Goal: Entertainment & Leisure: Consume media (video, audio)

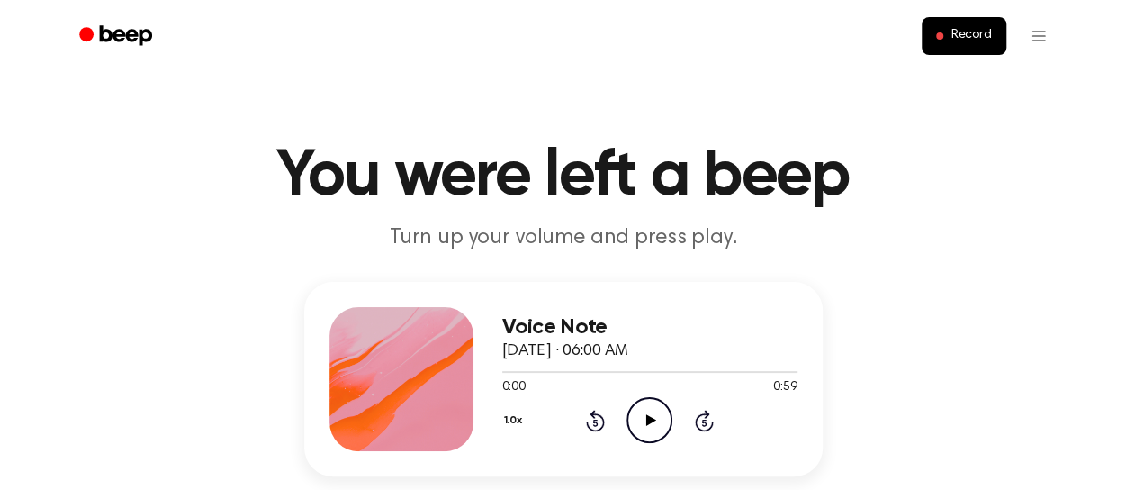
click at [645, 413] on icon "Play Audio" at bounding box center [650, 420] width 46 height 46
click at [660, 411] on icon "Pause Audio" at bounding box center [650, 420] width 46 height 46
click at [648, 420] on icon at bounding box center [651, 420] width 10 height 12
click at [647, 431] on icon "Pause Audio" at bounding box center [650, 420] width 46 height 46
click at [592, 420] on icon "Rewind 5 seconds" at bounding box center [595, 420] width 20 height 23
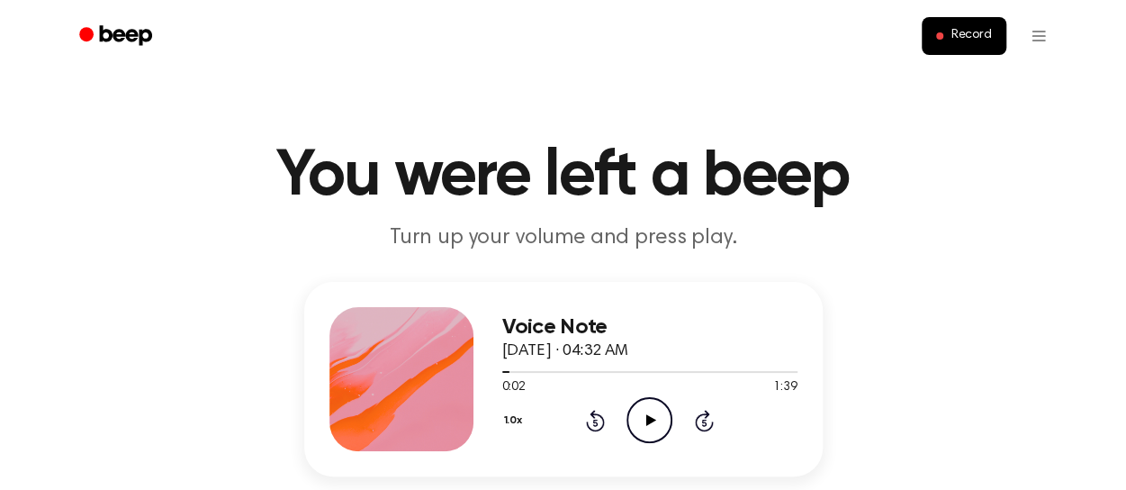
click at [592, 420] on icon "Rewind 5 seconds" at bounding box center [595, 420] width 20 height 23
click at [655, 423] on icon "Play Audio" at bounding box center [650, 420] width 46 height 46
click at [652, 424] on icon at bounding box center [650, 420] width 8 height 12
click at [650, 429] on icon "Play Audio" at bounding box center [650, 420] width 46 height 46
click at [649, 432] on icon "Pause Audio" at bounding box center [650, 420] width 46 height 46
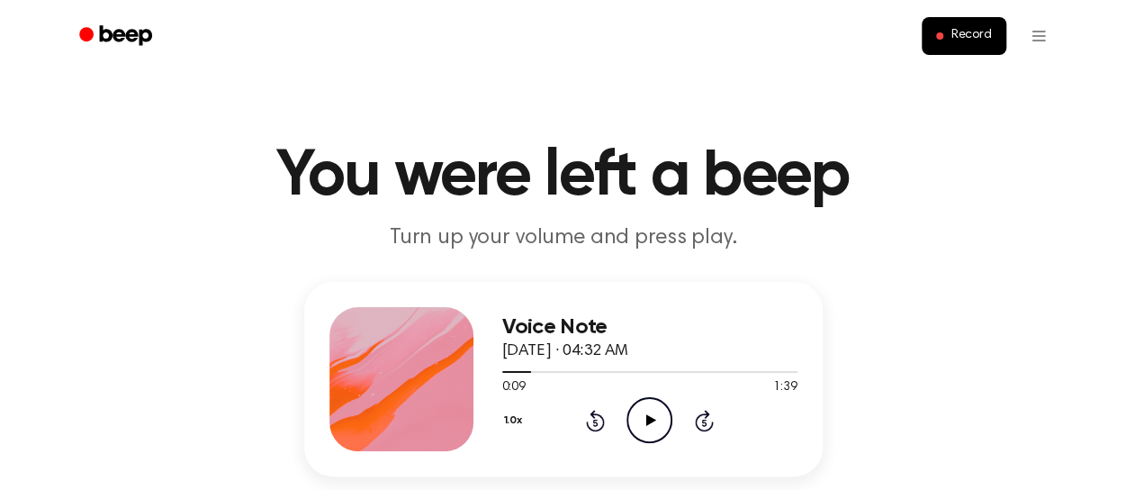
click at [647, 434] on icon "Play Audio" at bounding box center [650, 420] width 46 height 46
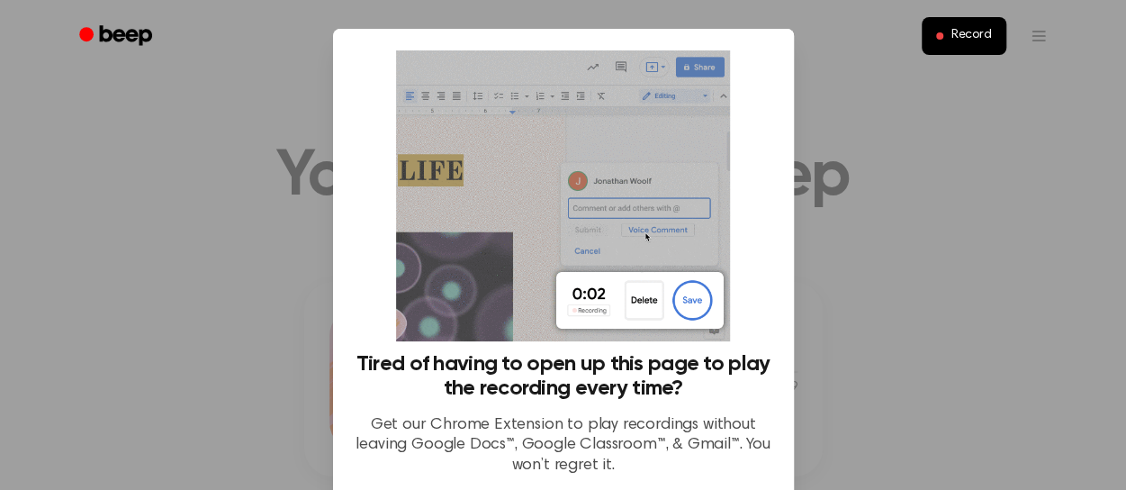
click at [768, 213] on div "Tired of having to open up this page to play the recording every time? Get our …" at bounding box center [563, 266] width 461 height 475
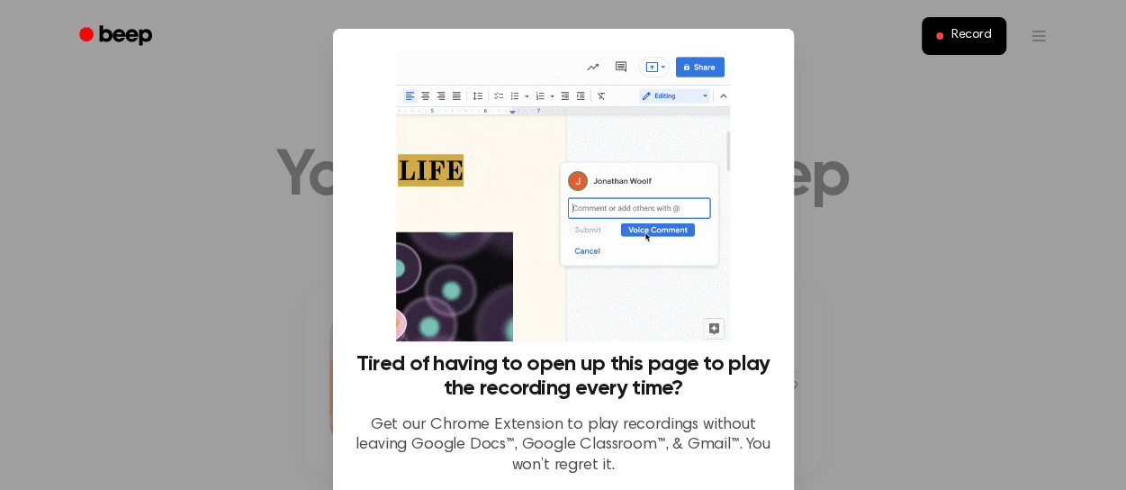
click at [781, 294] on div "Tired of having to open up this page to play the recording every time? Get our …" at bounding box center [563, 266] width 461 height 475
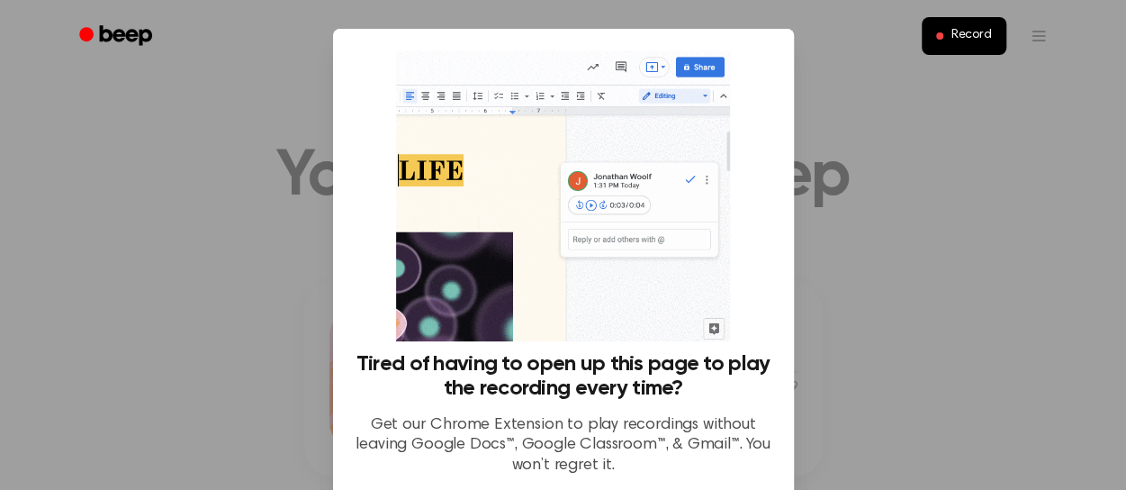
click at [685, 472] on p "Get our Chrome Extension to play recordings without leaving Google Docs™, Googl…" at bounding box center [564, 445] width 418 height 61
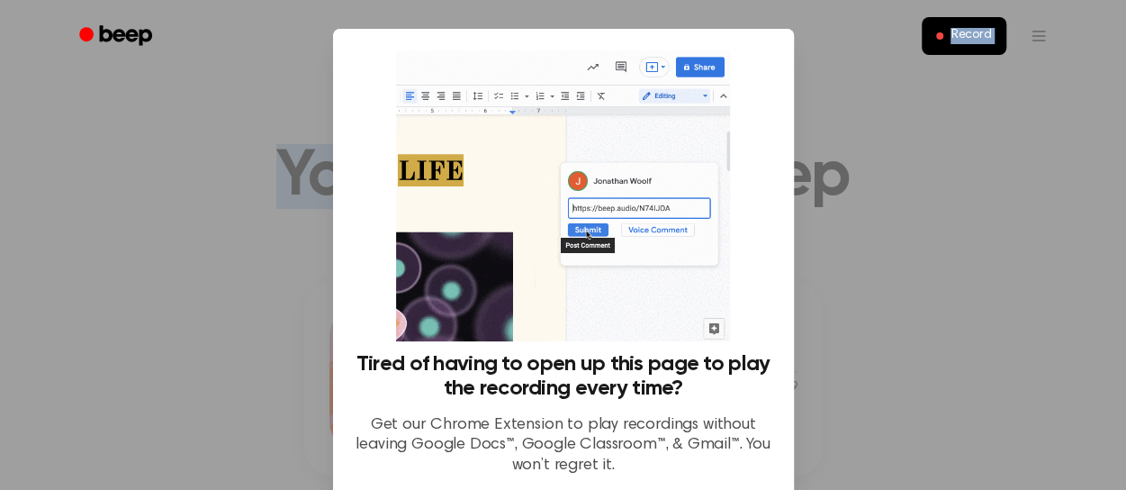
drag, startPoint x: 641, startPoint y: 41, endPoint x: 607, endPoint y: -14, distance: 63.9
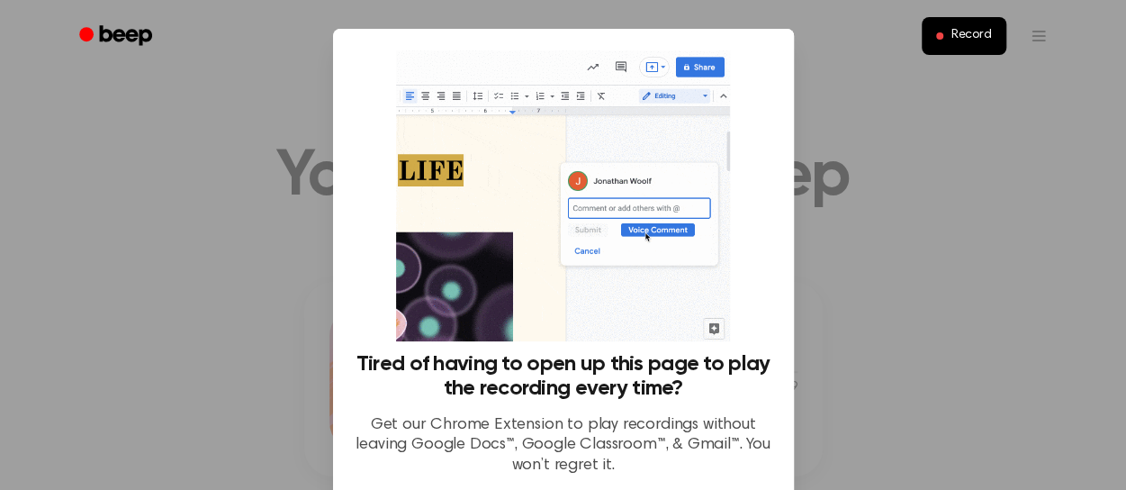
click at [619, 420] on p "Get our Chrome Extension to play recordings without leaving Google Docs™, Googl…" at bounding box center [564, 445] width 418 height 61
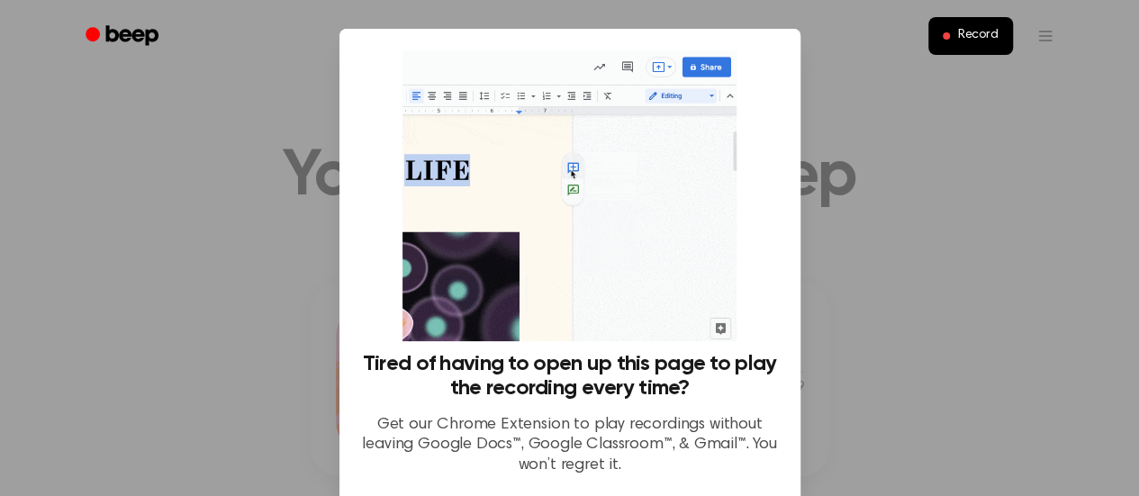
click at [774, 449] on div "Tired of having to open up this page to play the recording every time? Get our …" at bounding box center [569, 266] width 461 height 475
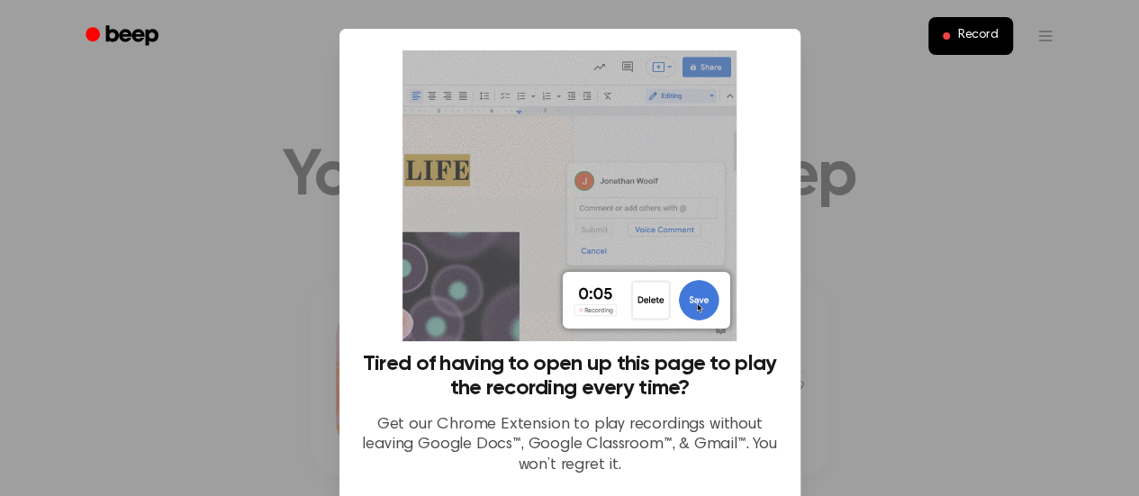
click at [908, 297] on div at bounding box center [569, 248] width 1139 height 496
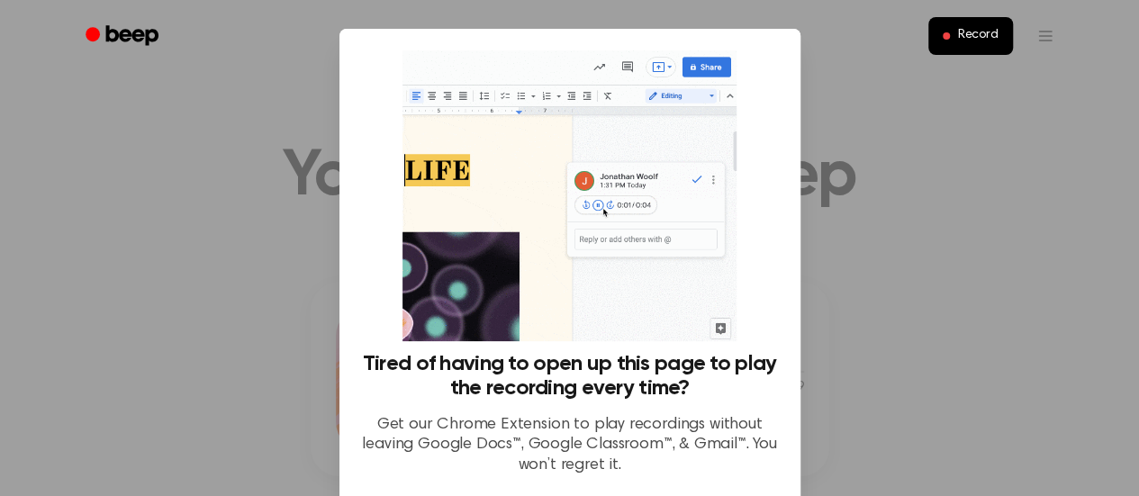
click at [663, 67] on div "Record" at bounding box center [570, 36] width 994 height 72
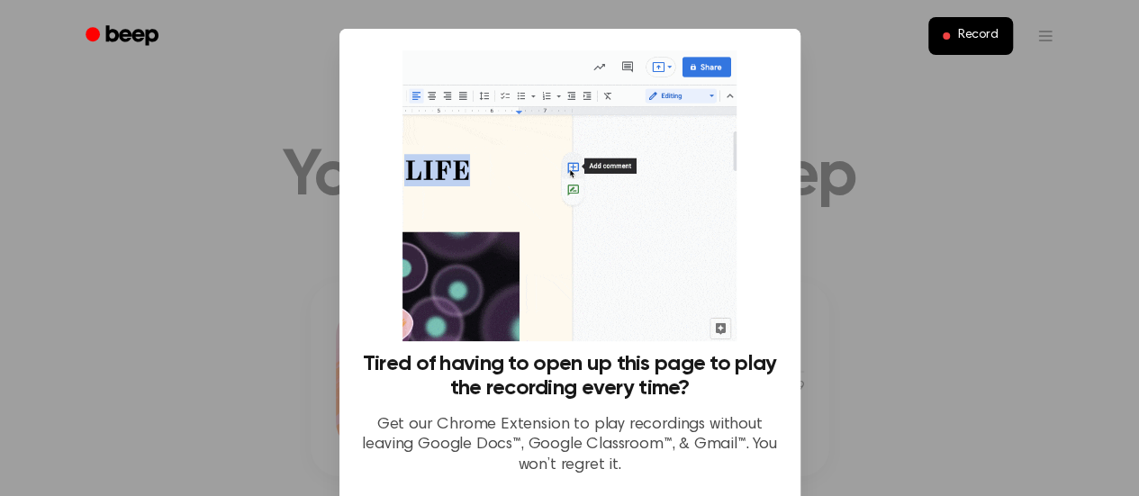
click at [663, 67] on div "Record" at bounding box center [570, 36] width 994 height 72
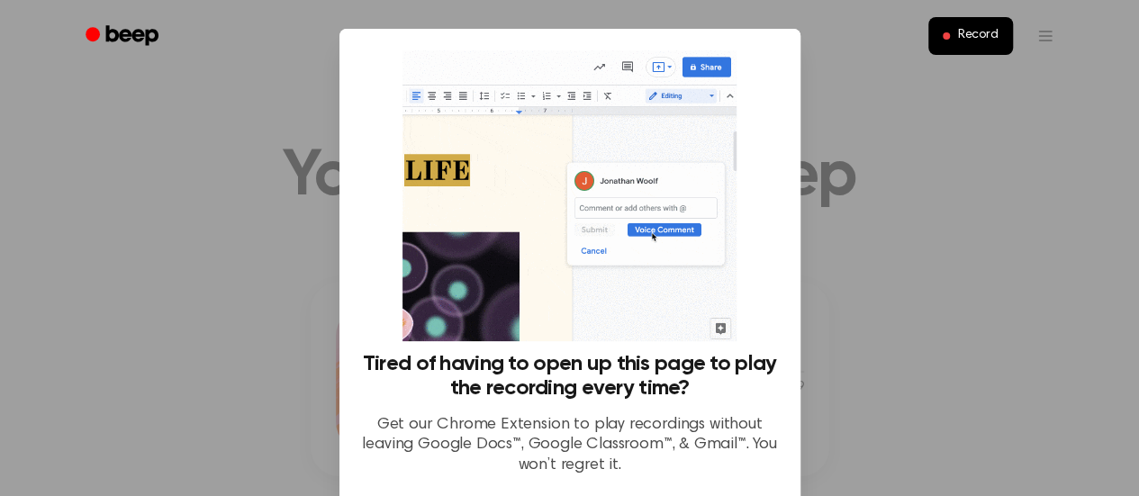
click at [598, 67] on div "Record" at bounding box center [570, 36] width 994 height 72
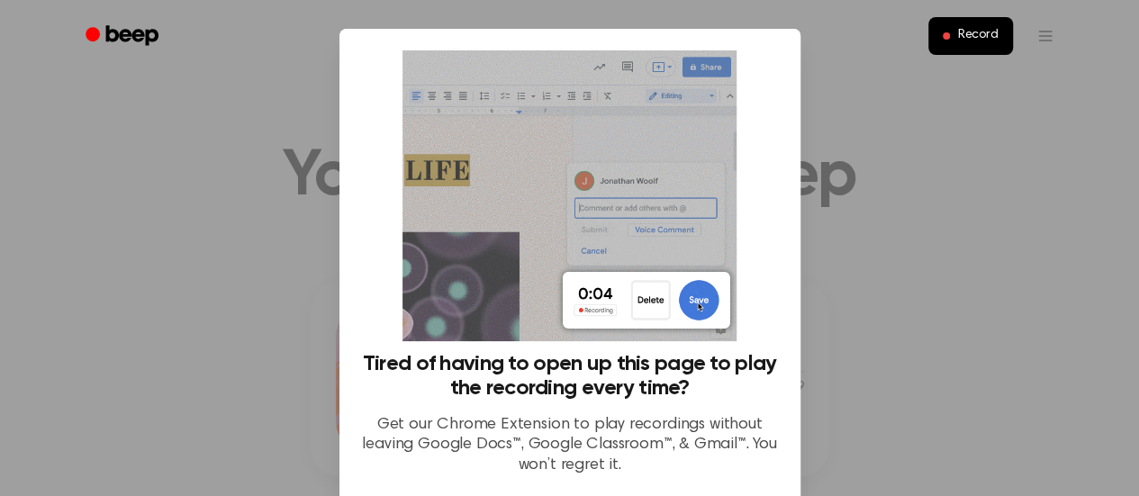
click at [565, 67] on div "Record" at bounding box center [570, 36] width 994 height 72
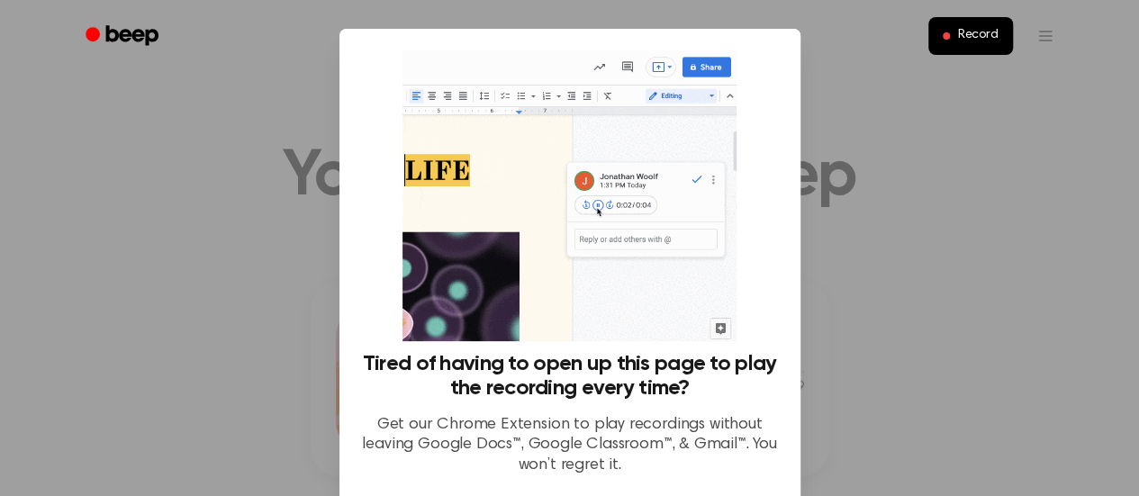
click at [649, 465] on p "Get our Chrome Extension to play recordings without leaving Google Docs™, Googl…" at bounding box center [570, 445] width 418 height 61
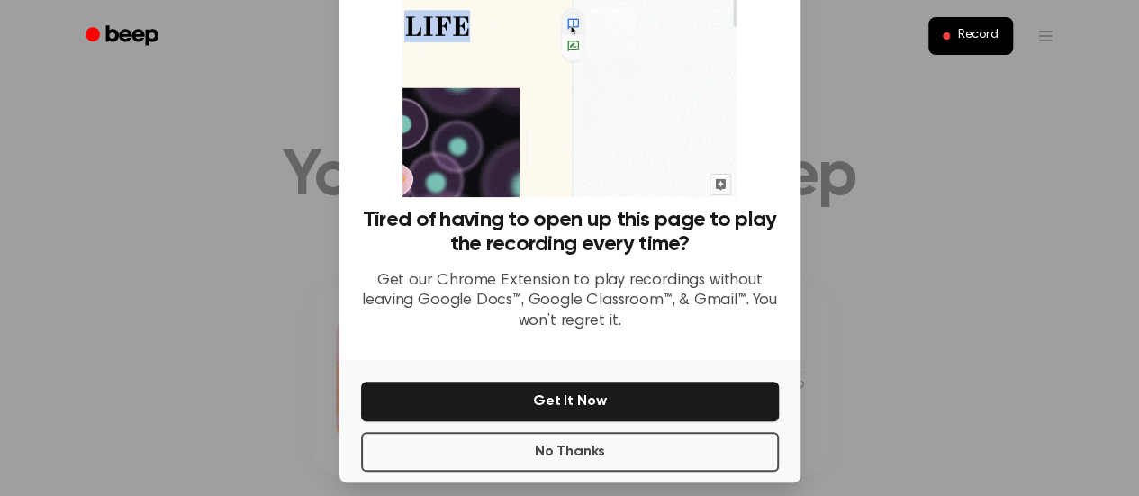
scroll to position [158, 0]
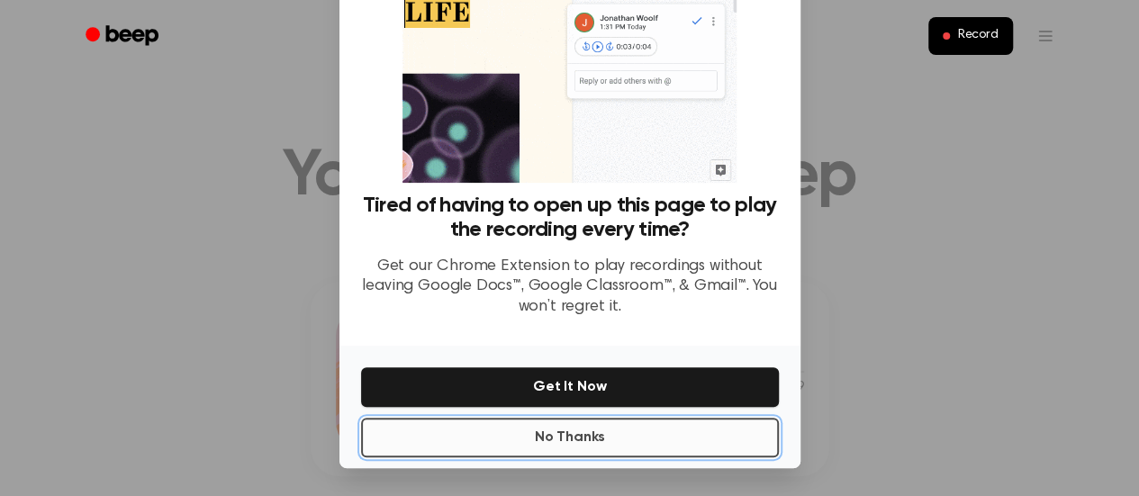
click at [707, 428] on button "No Thanks" at bounding box center [570, 438] width 418 height 40
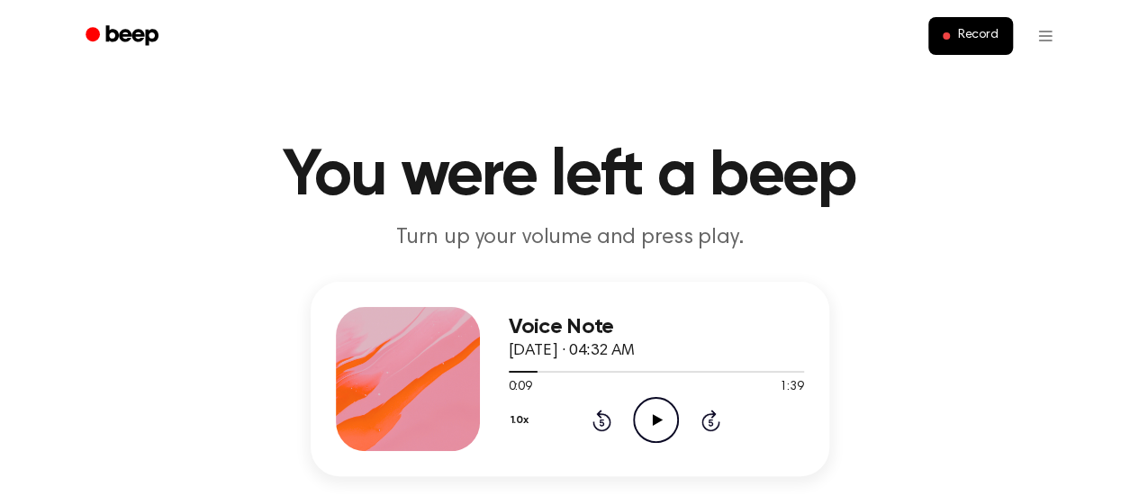
click at [666, 415] on icon "Play Audio" at bounding box center [656, 420] width 46 height 46
click at [670, 416] on icon "Pause Audio" at bounding box center [656, 420] width 46 height 46
click at [664, 413] on icon "Play Audio" at bounding box center [656, 420] width 46 height 46
click at [664, 413] on icon "Pause Audio" at bounding box center [656, 420] width 46 height 46
click at [664, 413] on icon "Play Audio" at bounding box center [656, 420] width 46 height 46
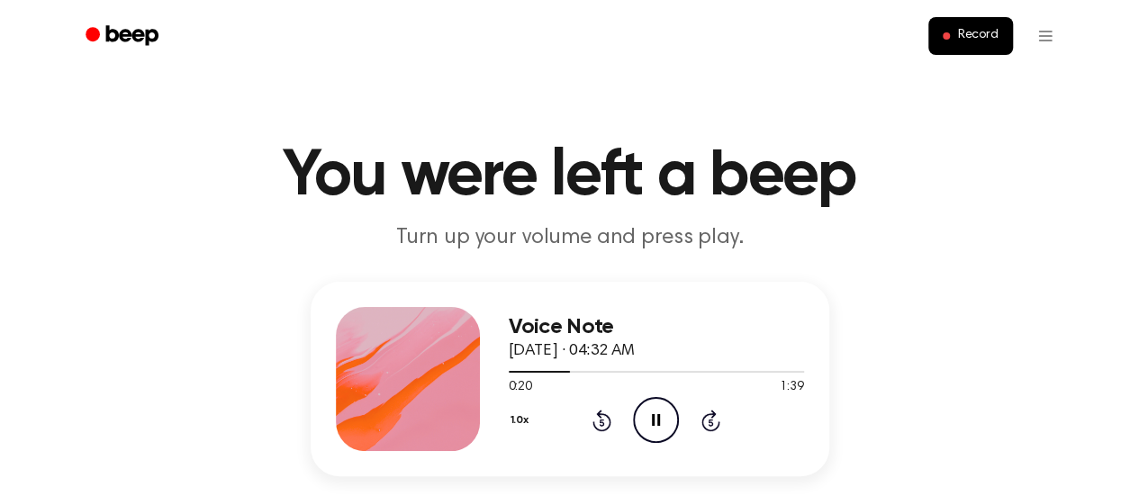
click at [664, 413] on icon "Pause Audio" at bounding box center [656, 420] width 46 height 46
click at [664, 413] on icon "Play Audio" at bounding box center [656, 420] width 46 height 46
click at [664, 413] on icon "Pause Audio" at bounding box center [656, 420] width 46 height 46
click at [661, 405] on icon "Play Audio" at bounding box center [656, 420] width 46 height 46
click at [661, 405] on icon "Pause Audio" at bounding box center [656, 420] width 46 height 46
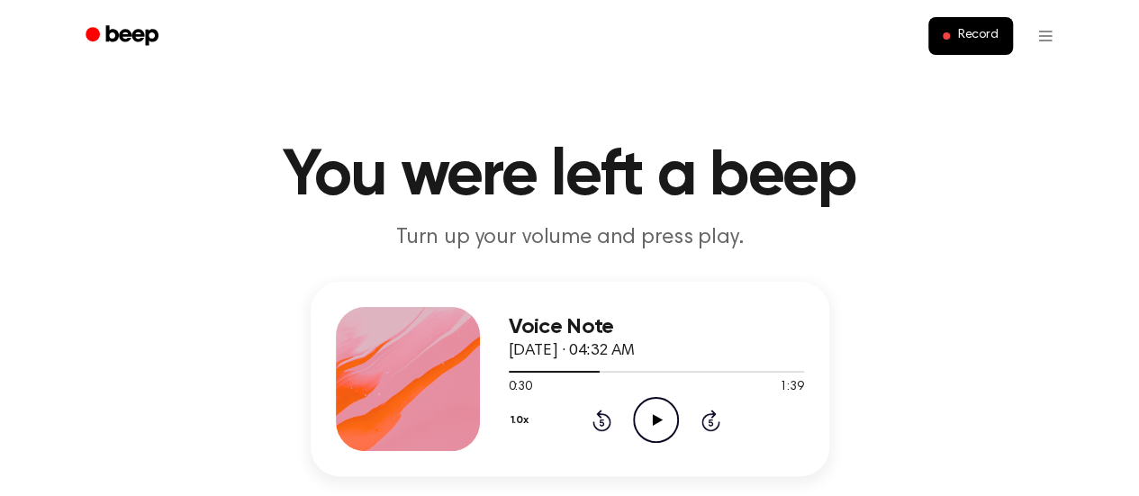
click at [661, 405] on icon "Play Audio" at bounding box center [656, 420] width 46 height 46
click at [661, 405] on icon "Pause Audio" at bounding box center [656, 420] width 46 height 46
click at [660, 403] on icon "Play Audio" at bounding box center [656, 420] width 46 height 46
click at [660, 403] on icon "Pause Audio" at bounding box center [656, 420] width 46 height 46
click at [658, 411] on icon "Play Audio" at bounding box center [656, 420] width 46 height 46
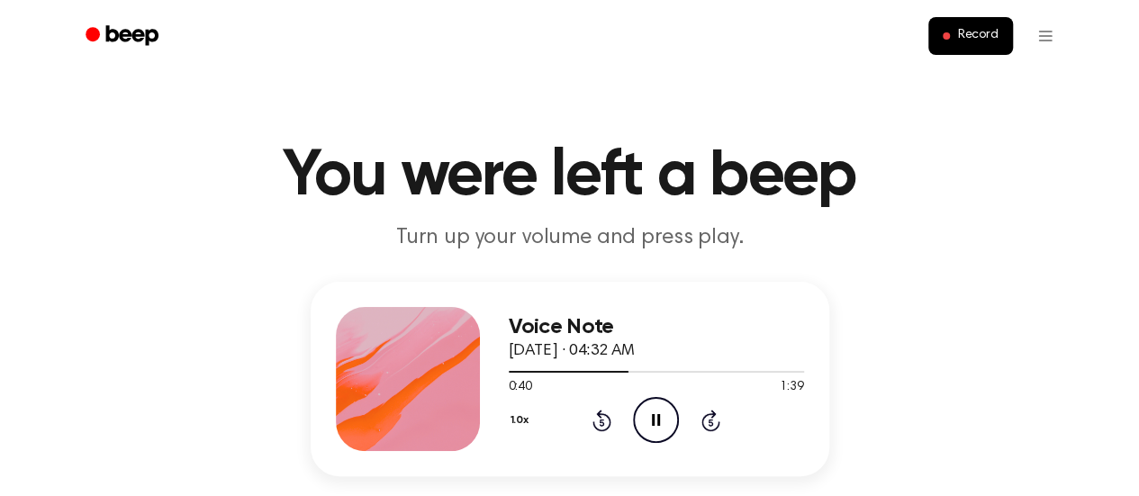
click at [659, 409] on icon "Pause Audio" at bounding box center [656, 420] width 46 height 46
click at [660, 406] on icon "Play Audio" at bounding box center [656, 420] width 46 height 46
click at [660, 408] on icon "Pause Audio" at bounding box center [656, 420] width 46 height 46
click at [658, 404] on icon "Play Audio" at bounding box center [656, 420] width 46 height 46
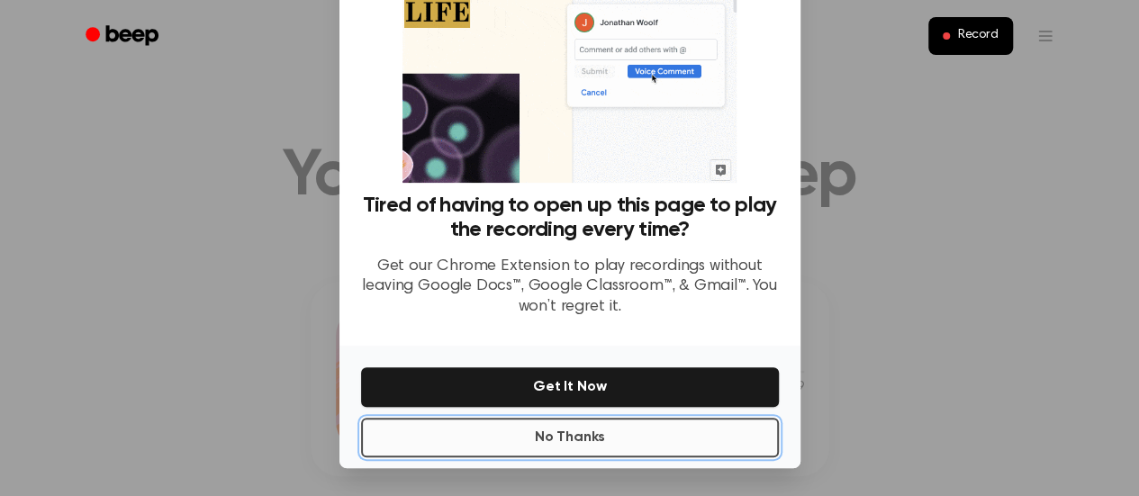
click at [747, 440] on button "No Thanks" at bounding box center [570, 438] width 418 height 40
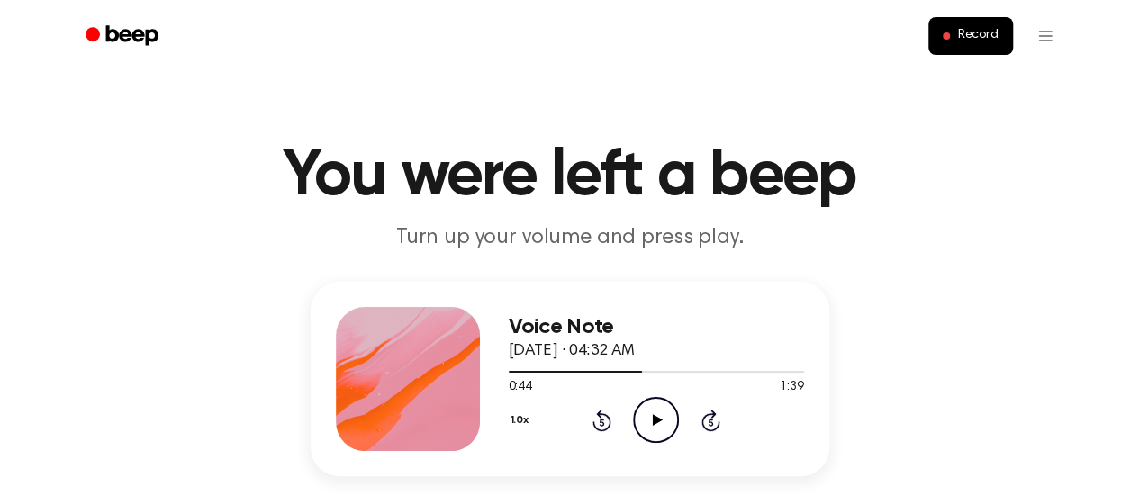
click at [657, 431] on icon "Play Audio" at bounding box center [656, 420] width 46 height 46
click at [657, 429] on icon "Pause Audio" at bounding box center [656, 420] width 46 height 46
click at [657, 429] on icon "Play Audio" at bounding box center [656, 420] width 46 height 46
click at [657, 429] on icon "Pause Audio" at bounding box center [656, 420] width 46 height 46
click at [657, 429] on icon "Play Audio" at bounding box center [656, 420] width 46 height 46
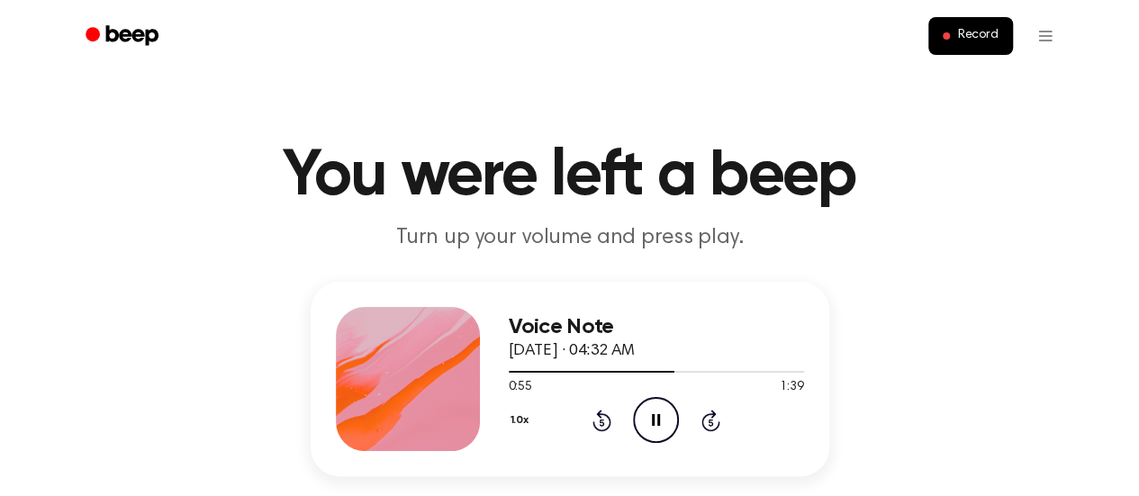
click at [657, 429] on icon "Pause Audio" at bounding box center [656, 420] width 46 height 46
click at [657, 429] on icon "Play Audio" at bounding box center [656, 420] width 46 height 46
click at [659, 424] on icon at bounding box center [656, 420] width 8 height 12
click at [659, 424] on icon "Play Audio" at bounding box center [656, 420] width 46 height 46
click at [659, 424] on icon at bounding box center [656, 420] width 8 height 12
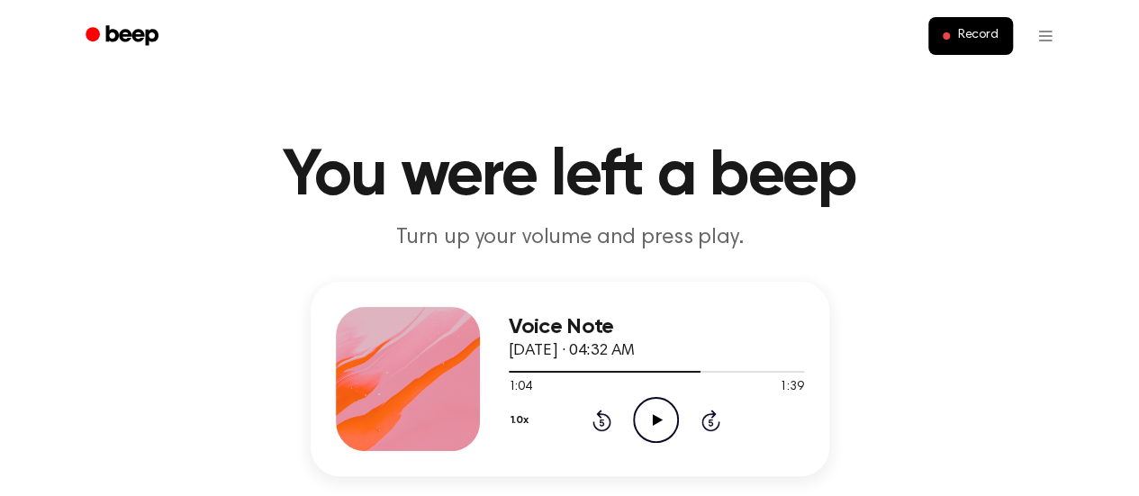
click at [661, 417] on icon "Play Audio" at bounding box center [656, 420] width 46 height 46
click at [661, 417] on icon "Pause Audio" at bounding box center [656, 420] width 46 height 46
click at [661, 417] on icon "Play Audio" at bounding box center [656, 420] width 46 height 46
click at [661, 417] on icon "Pause Audio" at bounding box center [656, 420] width 46 height 46
click at [661, 417] on icon "Play Audio" at bounding box center [656, 420] width 46 height 46
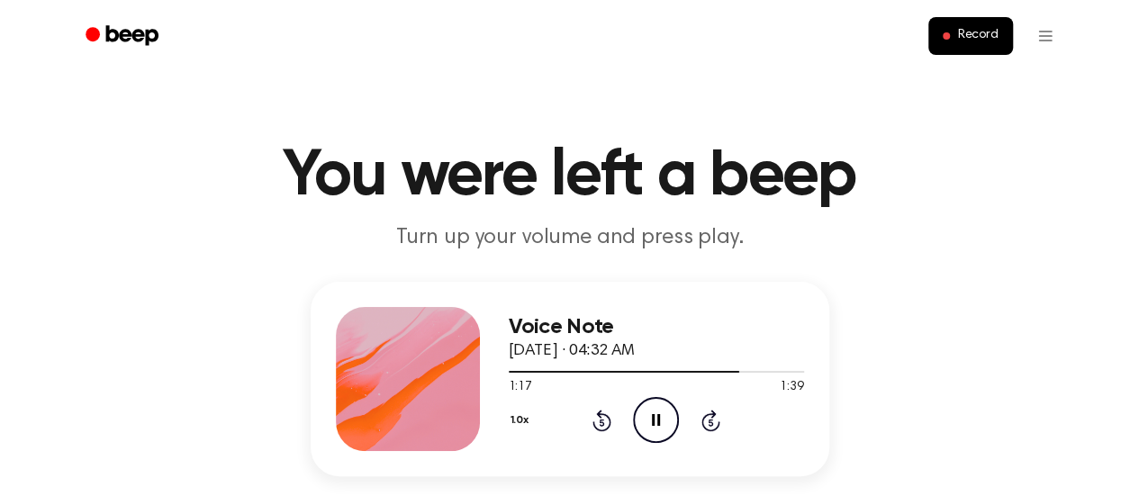
click at [661, 417] on icon "Pause Audio" at bounding box center [656, 420] width 46 height 46
click at [661, 417] on icon "Play Audio" at bounding box center [656, 420] width 46 height 46
click at [661, 417] on icon "Pause Audio" at bounding box center [656, 420] width 46 height 46
click at [661, 417] on icon "Play Audio" at bounding box center [656, 420] width 46 height 46
click at [661, 417] on icon "Pause Audio" at bounding box center [656, 420] width 46 height 46
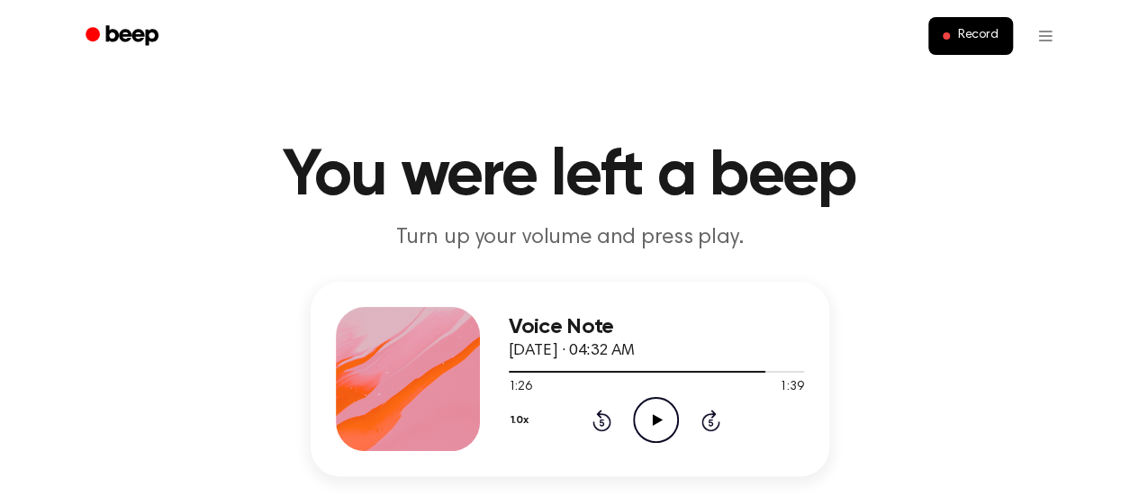
click at [661, 417] on icon "Play Audio" at bounding box center [656, 420] width 46 height 46
click at [661, 417] on icon "Pause Audio" at bounding box center [656, 420] width 46 height 46
click at [597, 411] on icon "Rewind 5 seconds" at bounding box center [602, 420] width 20 height 23
click at [648, 413] on icon "Play Audio" at bounding box center [656, 420] width 46 height 46
click at [648, 413] on icon "Pause Audio" at bounding box center [656, 420] width 46 height 46
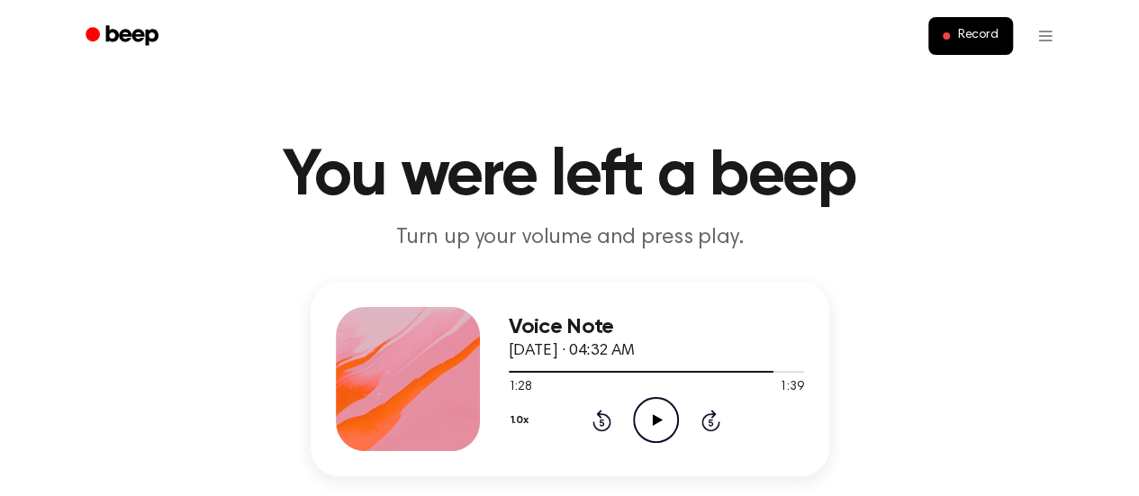
click at [648, 413] on icon "Play Audio" at bounding box center [656, 420] width 46 height 46
click at [648, 413] on icon "Pause Audio" at bounding box center [656, 420] width 46 height 46
click at [648, 413] on icon "Play Audio" at bounding box center [656, 420] width 46 height 46
click at [648, 413] on icon "Pause Audio" at bounding box center [656, 420] width 46 height 46
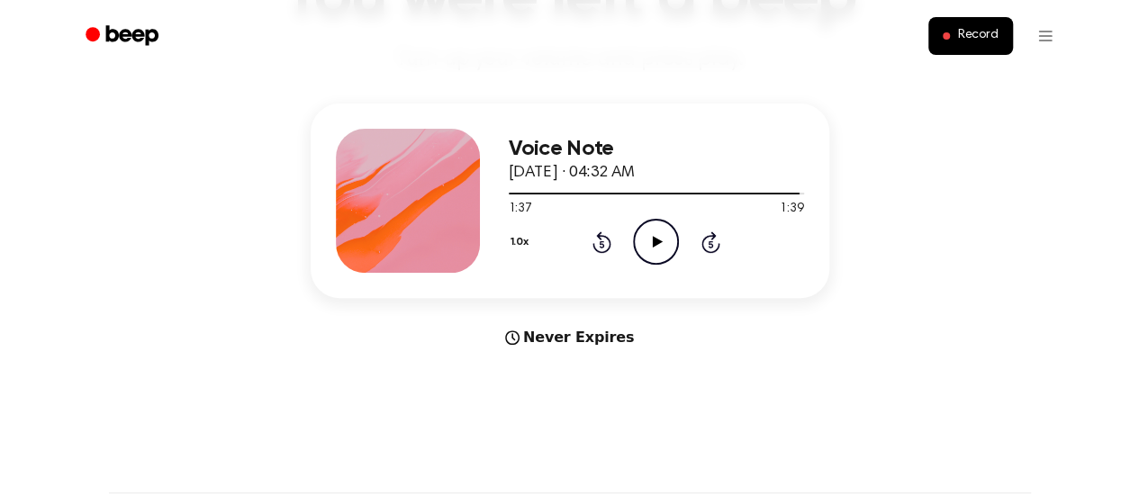
scroll to position [194, 0]
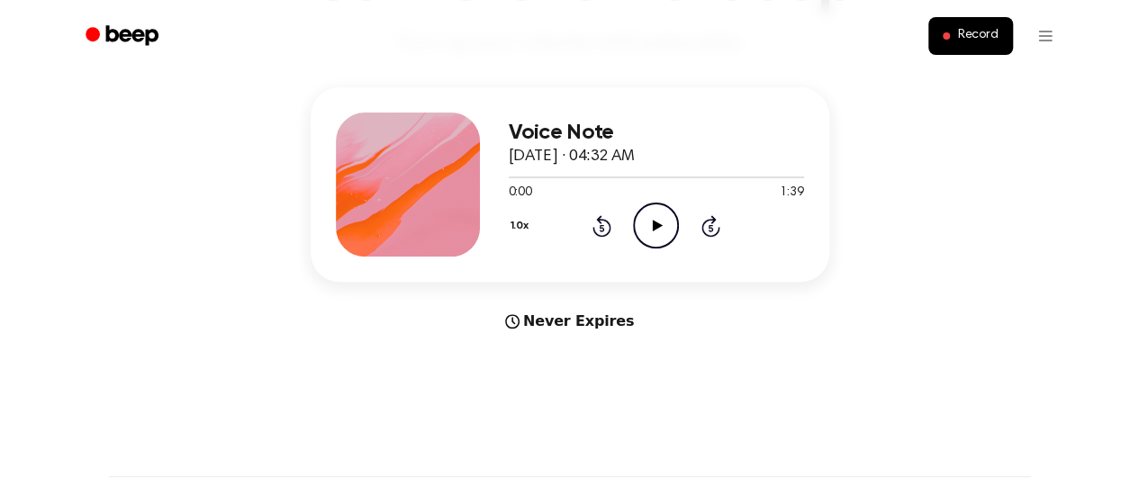
click at [659, 213] on icon "Play Audio" at bounding box center [656, 226] width 46 height 46
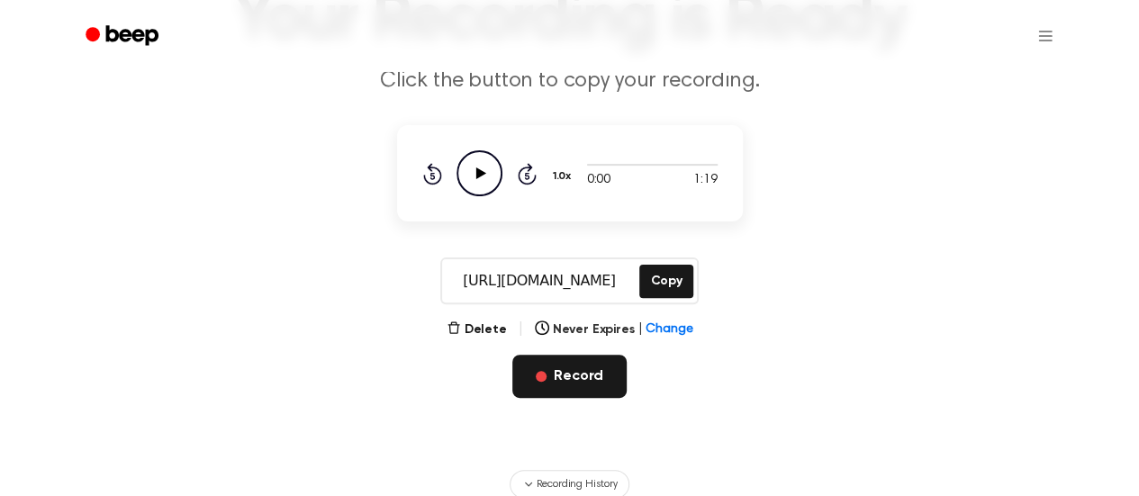
click at [579, 384] on button "Record" at bounding box center [569, 376] width 114 height 43
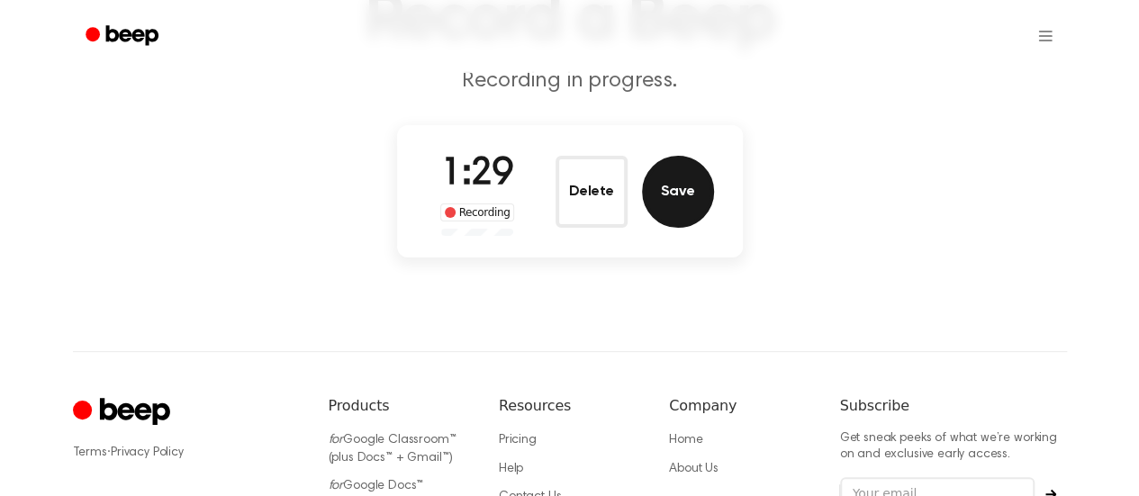
click at [681, 196] on button "Save" at bounding box center [678, 192] width 72 height 72
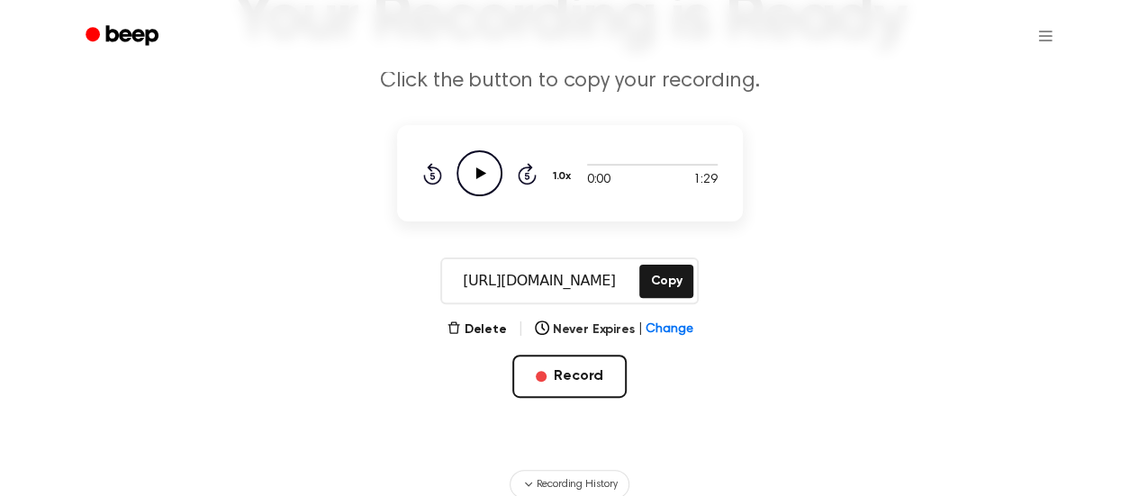
click at [513, 297] on input "https://beep.audio/ri19sCe" at bounding box center [539, 280] width 194 height 43
click at [472, 166] on icon "Play Audio" at bounding box center [479, 173] width 46 height 46
click at [492, 173] on icon "Play Audio" at bounding box center [479, 173] width 46 height 46
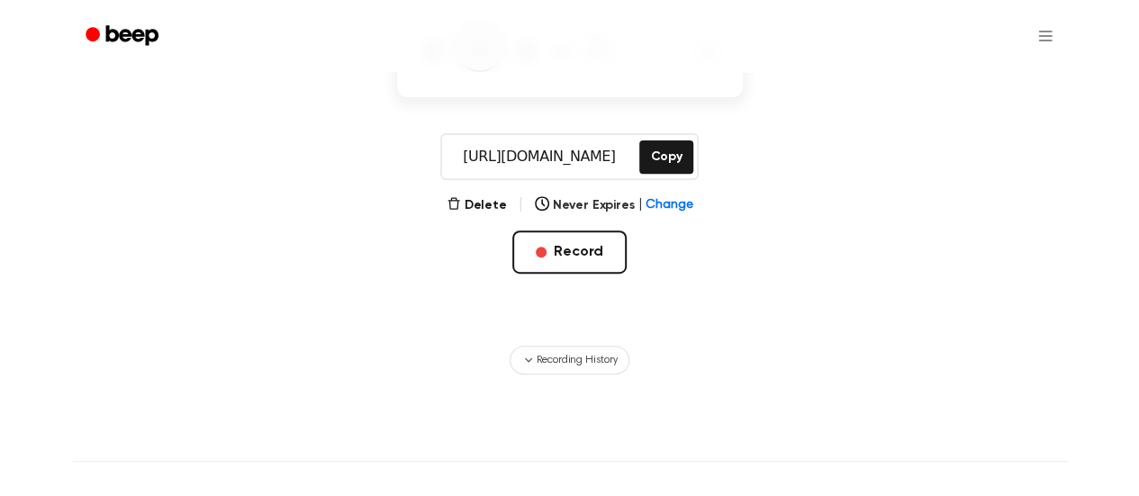
scroll to position [285, 0]
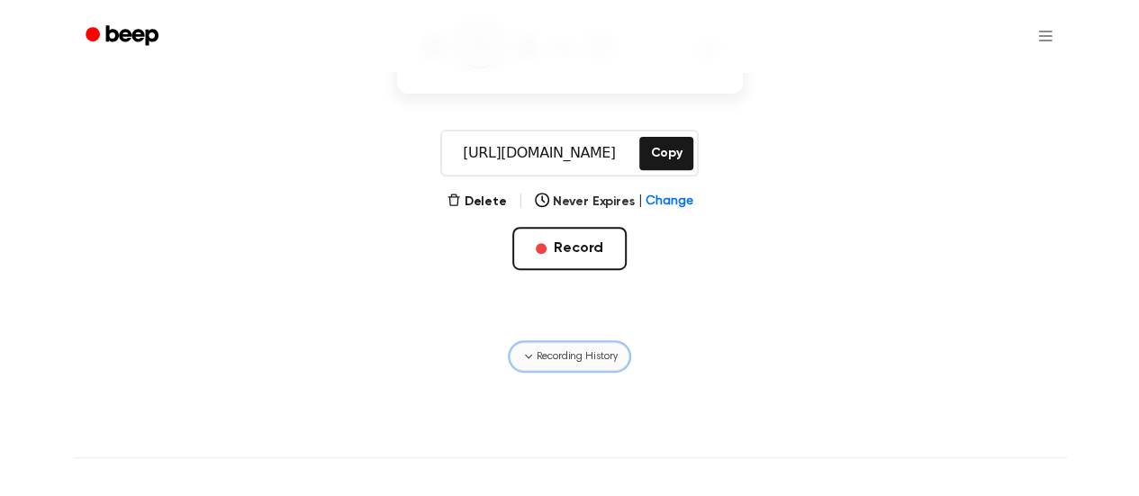
click at [527, 357] on icon "button" at bounding box center [528, 356] width 14 height 14
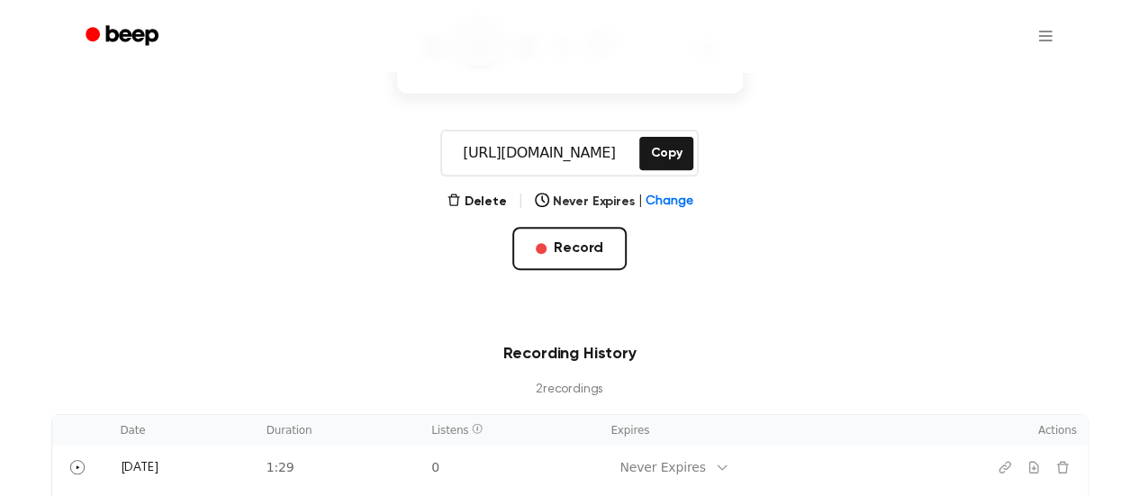
click at [917, 248] on main "Your Recording is Ready Click the button to copy your recording. 0:19 1:29 1.0x…" at bounding box center [569, 123] width 1139 height 817
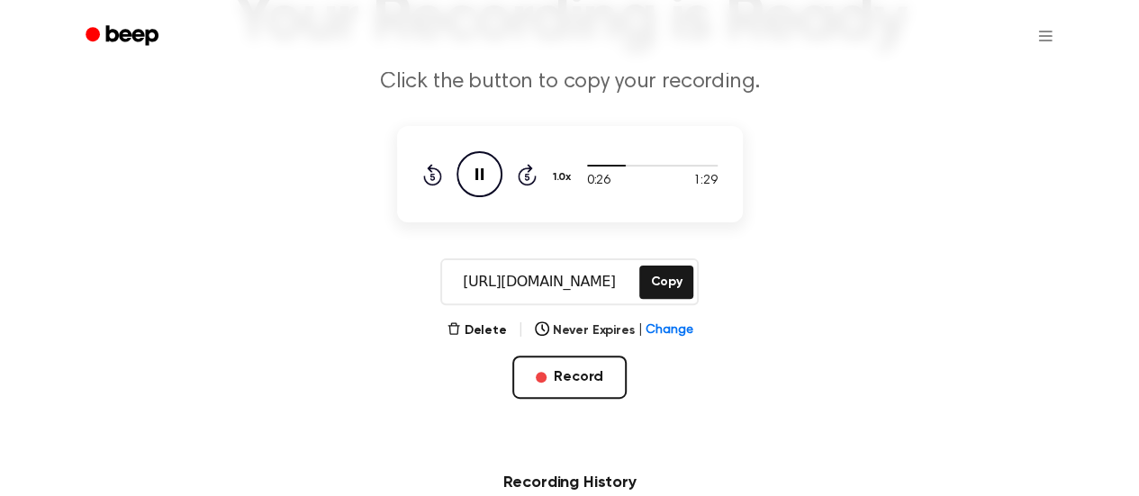
scroll to position [141, 0]
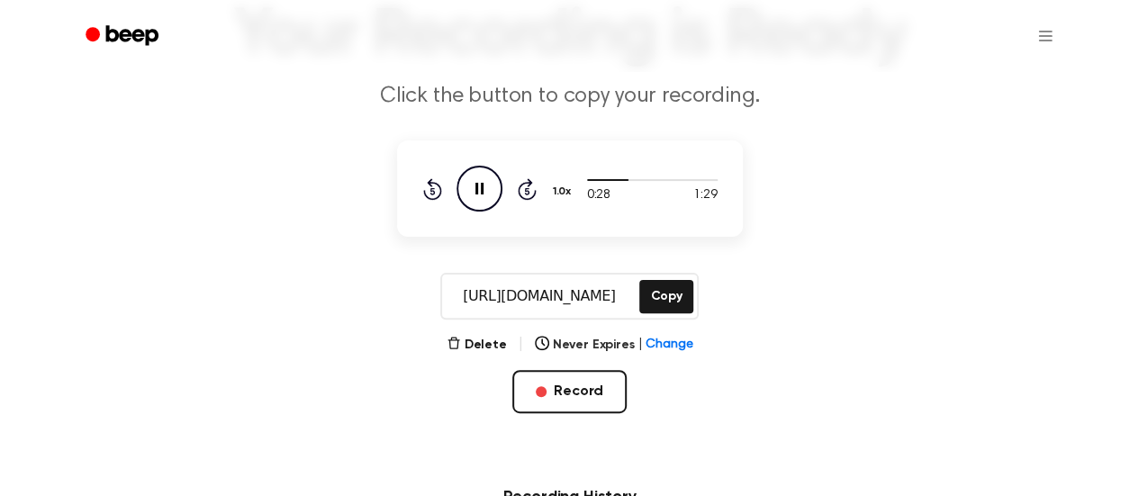
click at [477, 190] on icon at bounding box center [479, 189] width 8 height 12
click at [602, 383] on button "Record" at bounding box center [569, 391] width 114 height 43
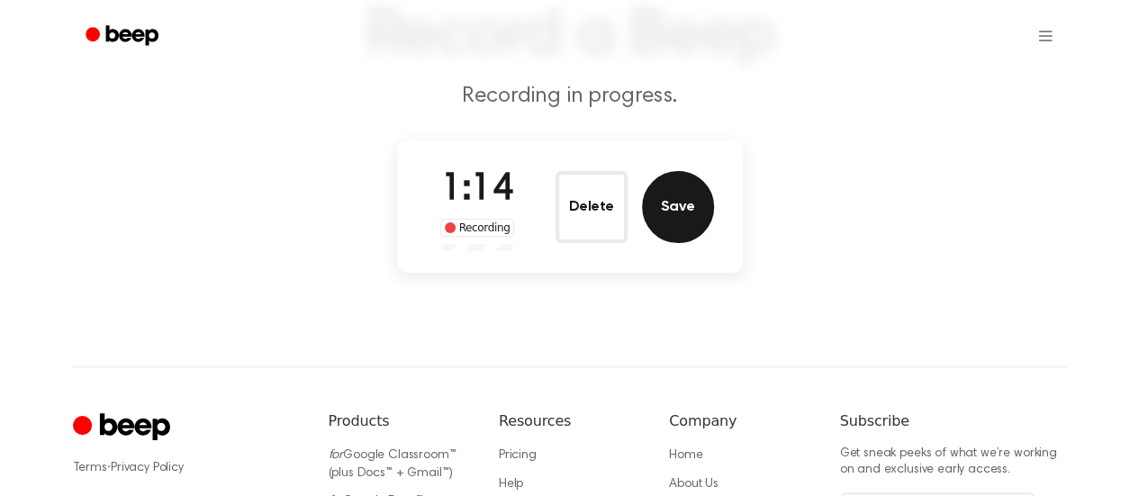
click at [693, 184] on button "Save" at bounding box center [678, 207] width 72 height 72
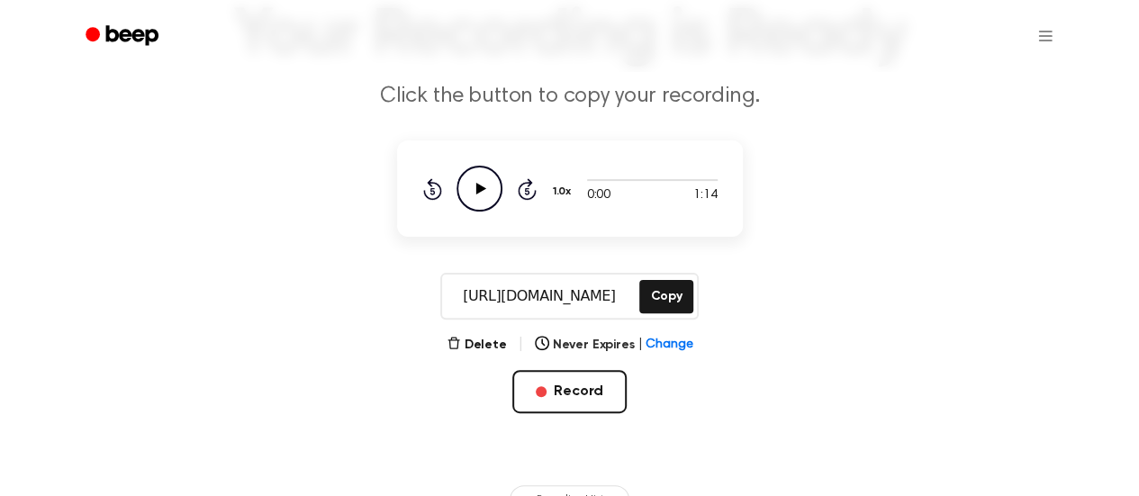
click at [474, 194] on icon "Play Audio" at bounding box center [479, 189] width 46 height 46
click at [470, 181] on icon "Pause Audio" at bounding box center [479, 189] width 46 height 46
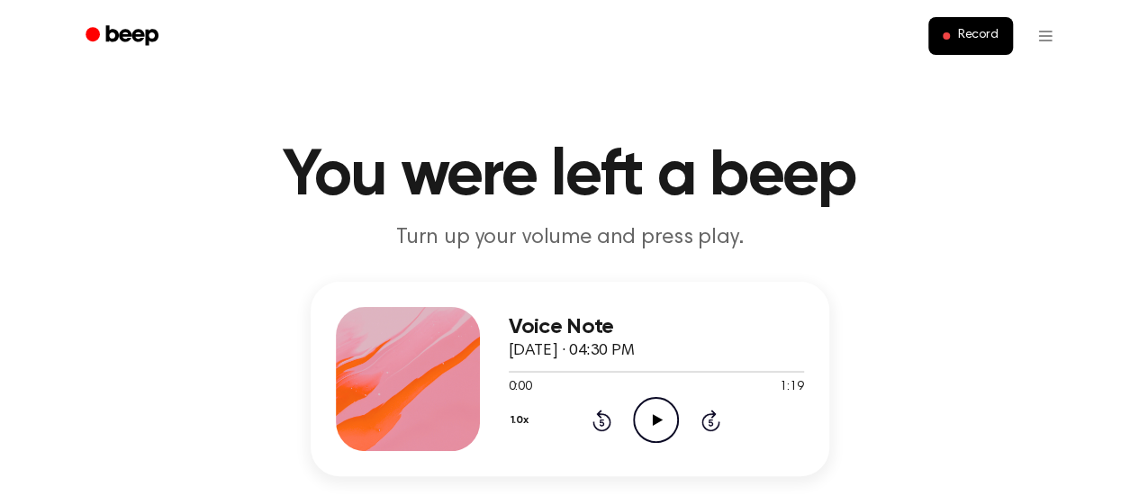
click at [651, 418] on icon "Play Audio" at bounding box center [656, 420] width 46 height 46
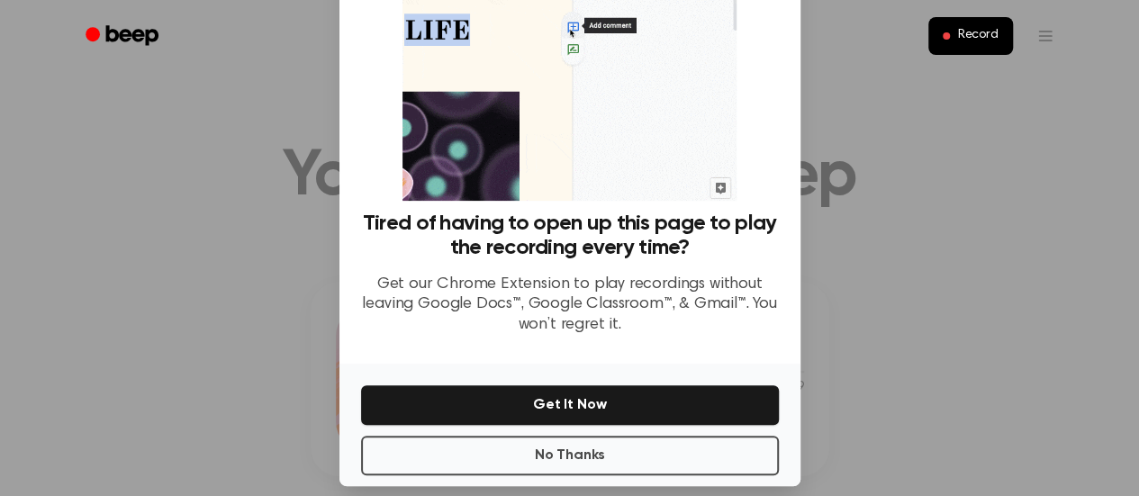
scroll to position [158, 0]
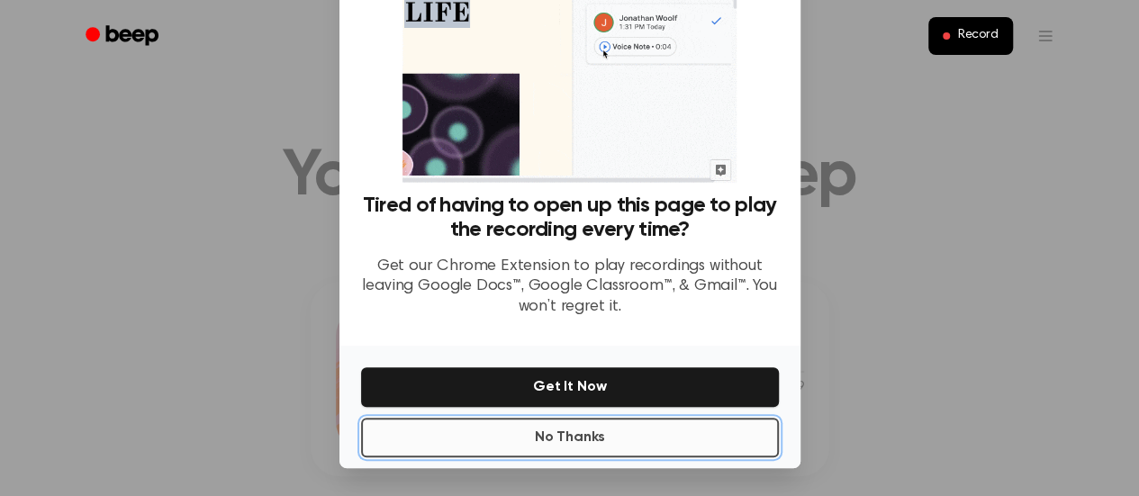
click at [622, 439] on button "No Thanks" at bounding box center [570, 438] width 418 height 40
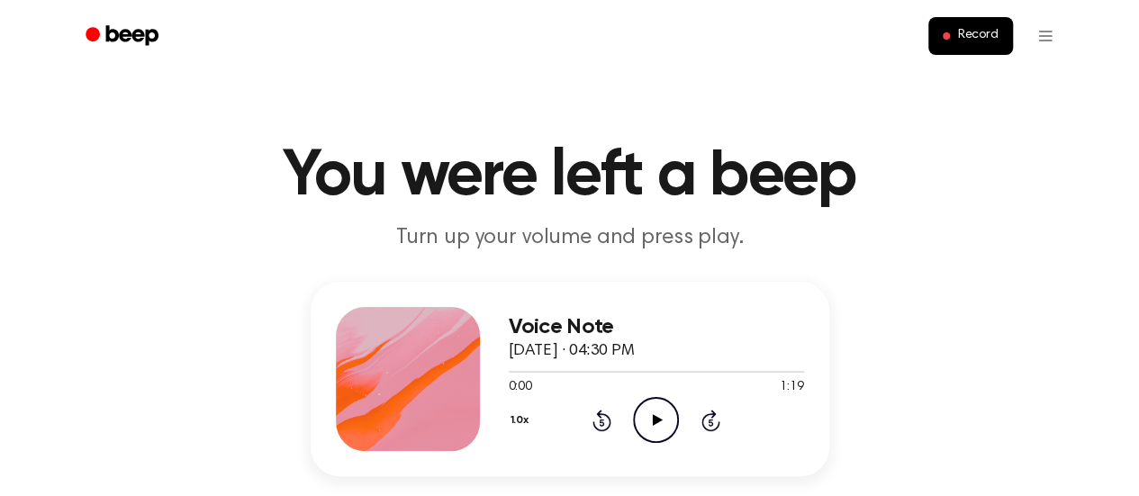
click at [655, 418] on icon at bounding box center [658, 420] width 10 height 12
drag, startPoint x: 528, startPoint y: 371, endPoint x: 583, endPoint y: 370, distance: 54.9
click at [583, 370] on div at bounding box center [656, 371] width 295 height 14
click at [650, 427] on icon "Pause Audio" at bounding box center [656, 420] width 46 height 46
click at [667, 435] on icon "Play Audio" at bounding box center [656, 420] width 46 height 46
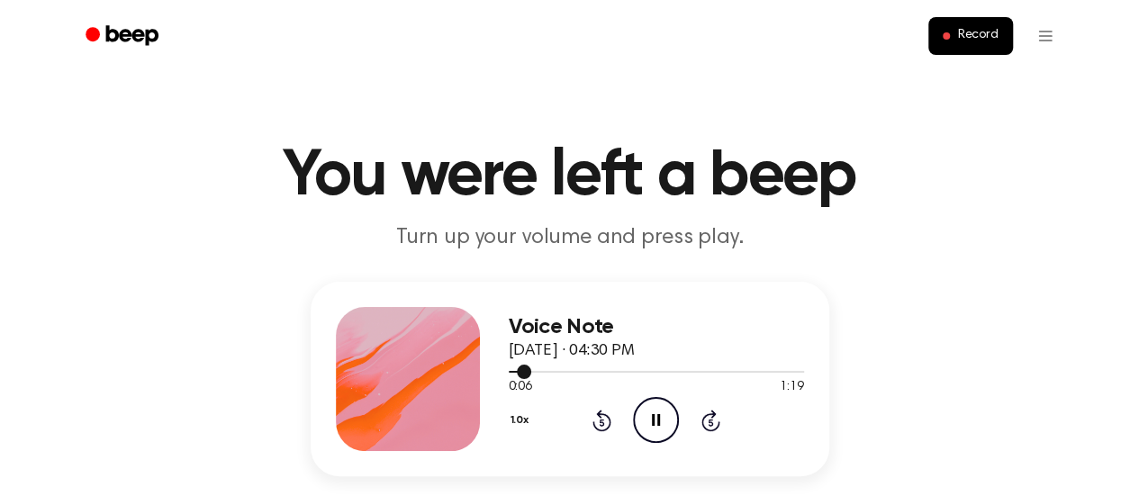
click at [652, 372] on div at bounding box center [656, 372] width 295 height 2
click at [622, 372] on div at bounding box center [586, 372] width 155 height 2
click at [585, 372] on div at bounding box center [567, 372] width 117 height 2
click at [585, 372] on div at bounding box center [656, 372] width 295 height 2
click at [549, 372] on div at bounding box center [548, 372] width 79 height 2
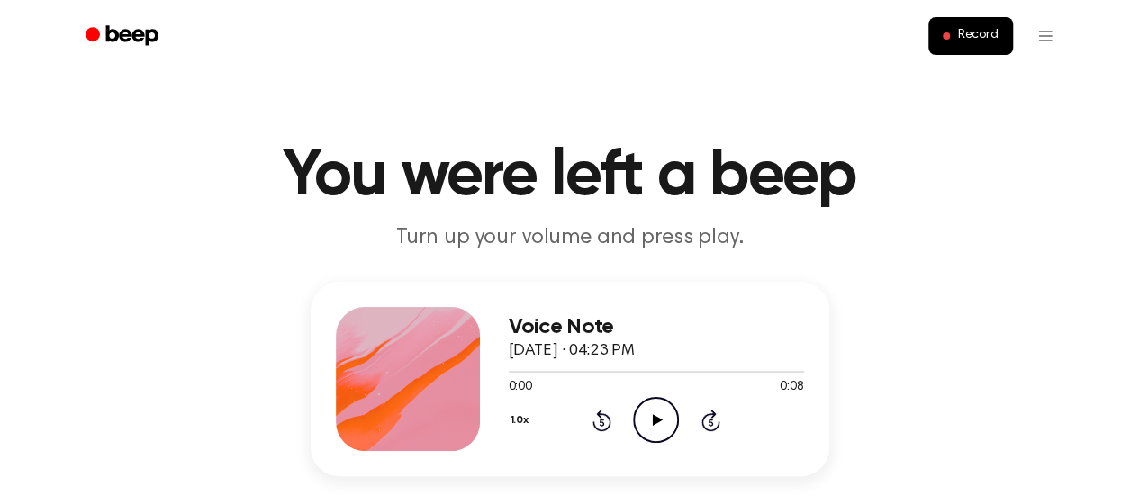
click at [655, 422] on icon at bounding box center [658, 420] width 10 height 12
click at [666, 415] on icon "Play Audio" at bounding box center [656, 420] width 46 height 46
click at [648, 420] on icon "Pause Audio" at bounding box center [656, 420] width 46 height 46
click at [648, 420] on icon "Play Audio" at bounding box center [656, 420] width 46 height 46
click at [666, 426] on icon "Play Audio" at bounding box center [656, 420] width 46 height 46
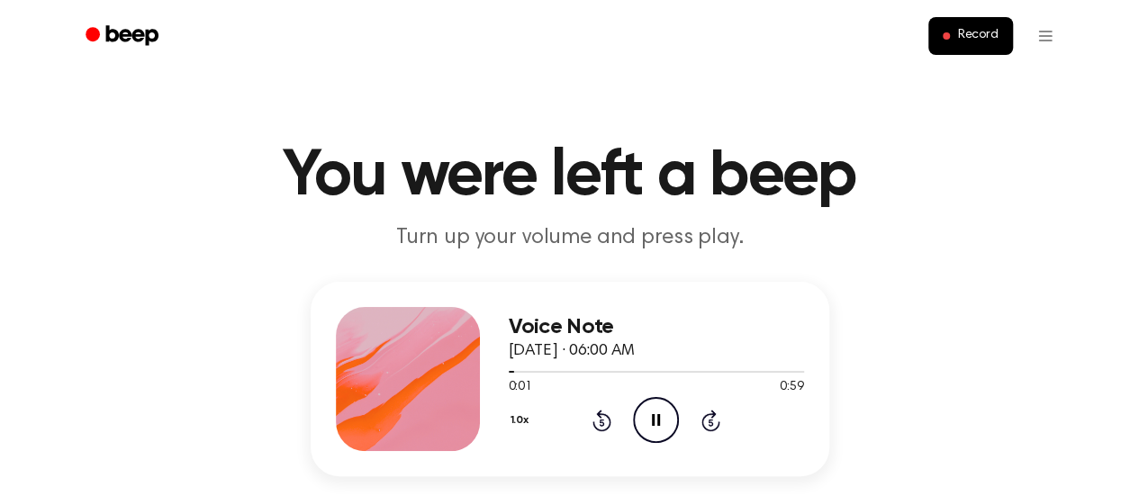
click at [940, 249] on header "You were left a beep Turn up your volume and press play." at bounding box center [570, 198] width 1096 height 109
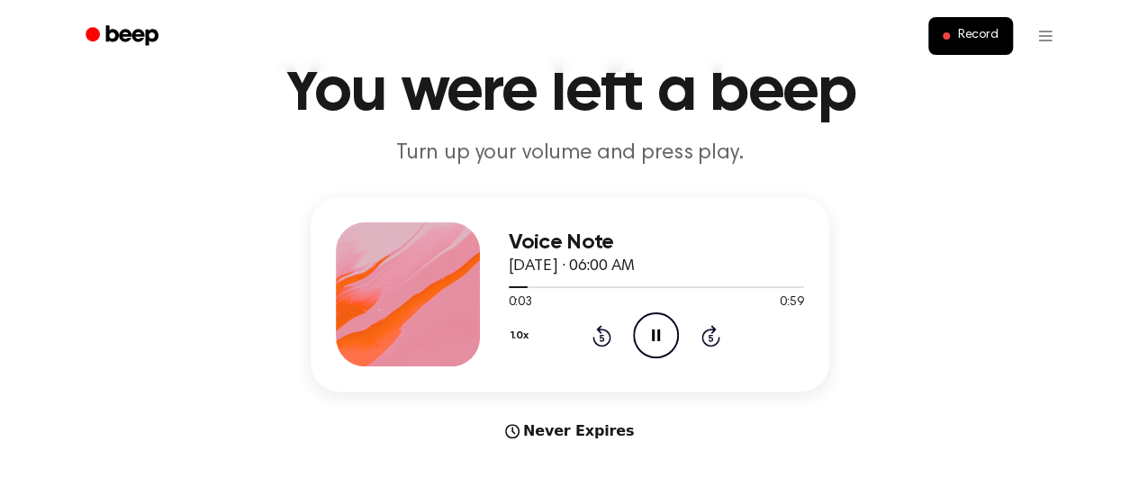
scroll to position [88, 0]
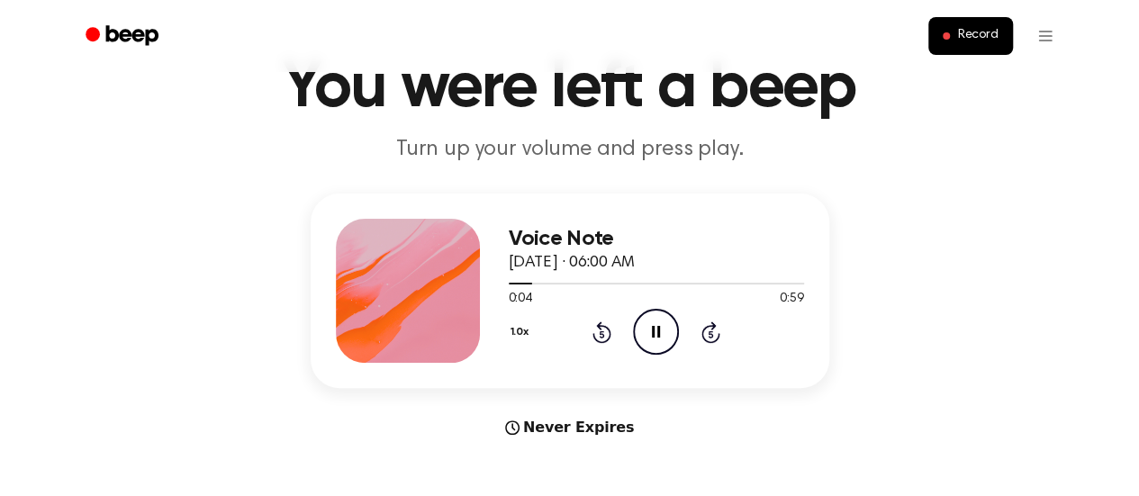
click at [1028, 230] on div "Voice Note [DATE] · 06:00 AM 0:04 0:59 Your browser does not support the [objec…" at bounding box center [570, 316] width 1096 height 245
click at [643, 334] on icon "Pause Audio" at bounding box center [656, 332] width 46 height 46
click at [705, 433] on div "Never Expires" at bounding box center [570, 428] width 519 height 22
click at [664, 341] on icon "Play Audio" at bounding box center [656, 332] width 46 height 46
click at [598, 336] on icon "Rewind 5 seconds" at bounding box center [602, 332] width 20 height 23
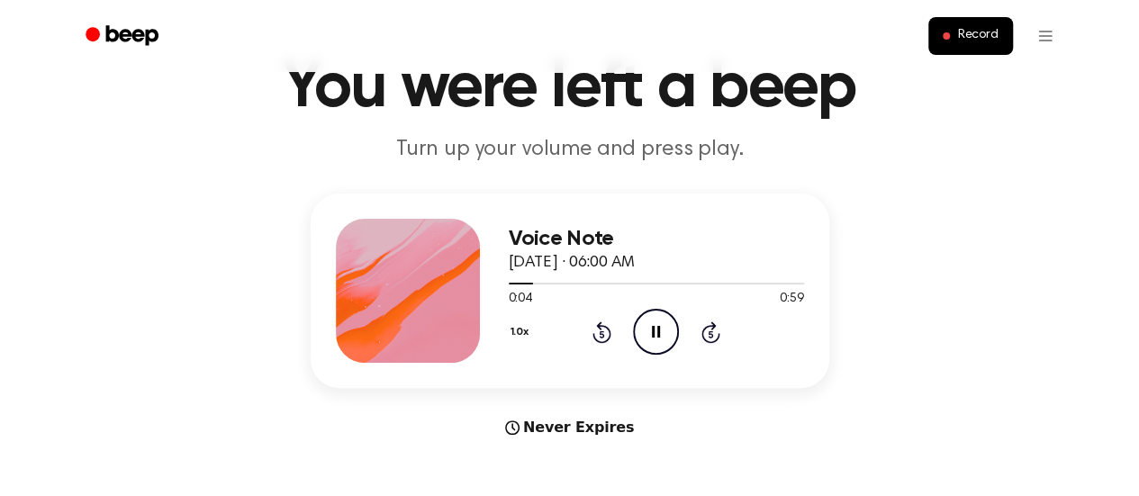
click at [600, 334] on icon "Rewind 5 seconds" at bounding box center [602, 332] width 20 height 23
click at [660, 341] on icon "Pause Audio" at bounding box center [656, 332] width 46 height 46
click at [659, 321] on icon "Play Audio" at bounding box center [656, 332] width 46 height 46
click at [598, 325] on icon at bounding box center [601, 332] width 19 height 22
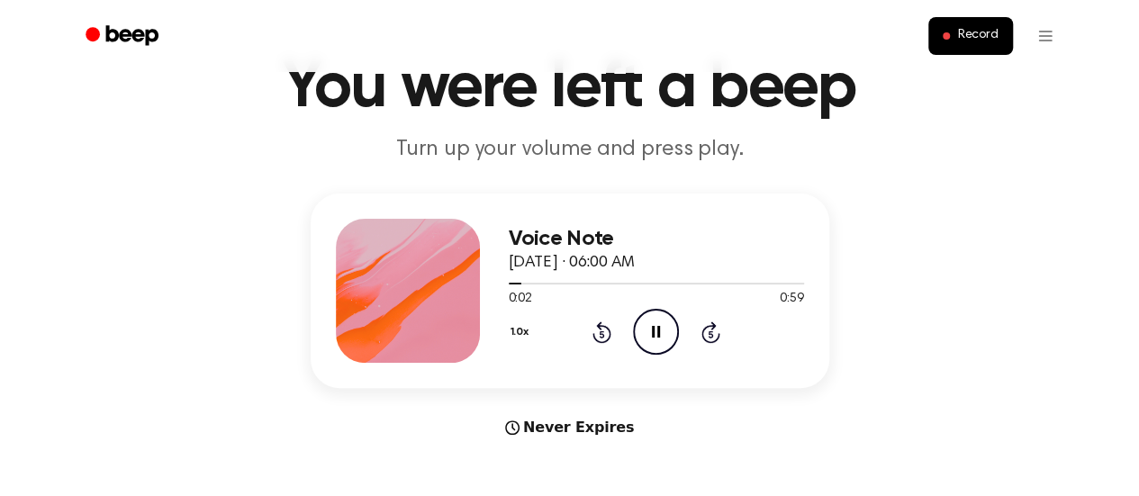
click at [598, 325] on icon at bounding box center [601, 332] width 19 height 22
click at [645, 320] on icon "Pause Audio" at bounding box center [656, 332] width 46 height 46
click at [603, 321] on icon "Rewind 5 seconds" at bounding box center [602, 332] width 20 height 23
click at [647, 338] on icon "Play Audio" at bounding box center [656, 332] width 46 height 46
click at [648, 341] on icon "Pause Audio" at bounding box center [656, 332] width 46 height 46
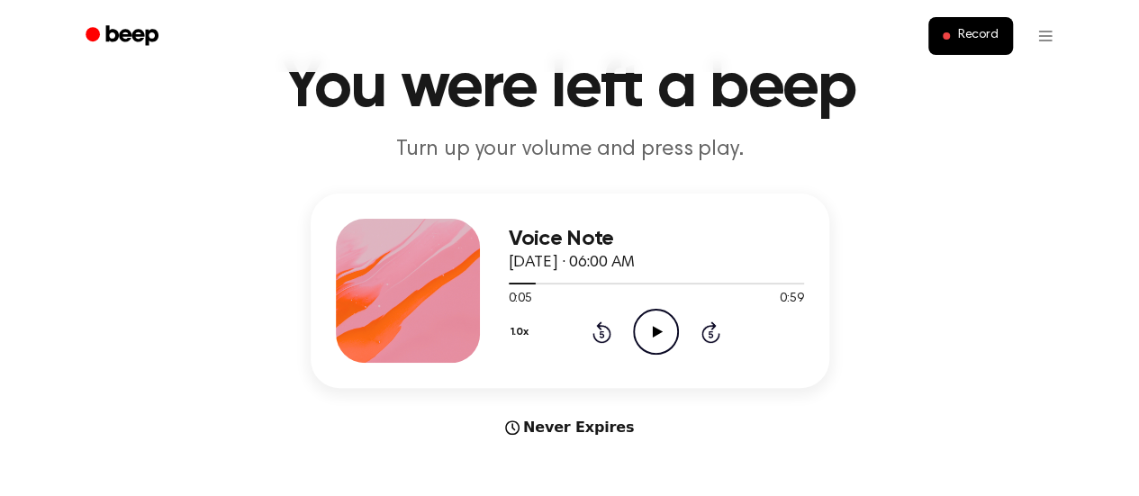
click at [650, 344] on icon "Play Audio" at bounding box center [656, 332] width 46 height 46
click at [650, 344] on icon "Pause Audio" at bounding box center [656, 332] width 46 height 46
click at [650, 344] on icon "Play Audio" at bounding box center [656, 332] width 46 height 46
click at [642, 357] on div "Voice Note [DATE] · 06:00 AM 0:13 0:59 Your browser does not support the [objec…" at bounding box center [656, 291] width 295 height 144
click at [642, 357] on div "Voice Note [DATE] · 06:00 AM 0:15 0:59 Your browser does not support the [objec…" at bounding box center [656, 291] width 295 height 144
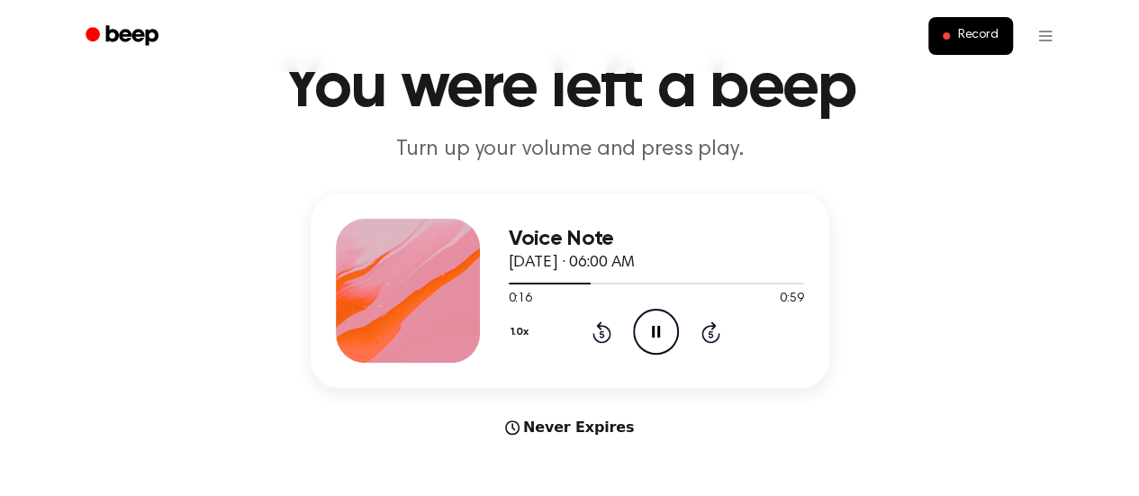
click at [642, 357] on div "Voice Note [DATE] · 06:00 AM 0:16 0:59 Your browser does not support the [objec…" at bounding box center [656, 291] width 295 height 144
click at [592, 323] on icon "Rewind 5 seconds" at bounding box center [602, 332] width 20 height 23
click at [594, 330] on icon "Rewind 5 seconds" at bounding box center [602, 332] width 20 height 23
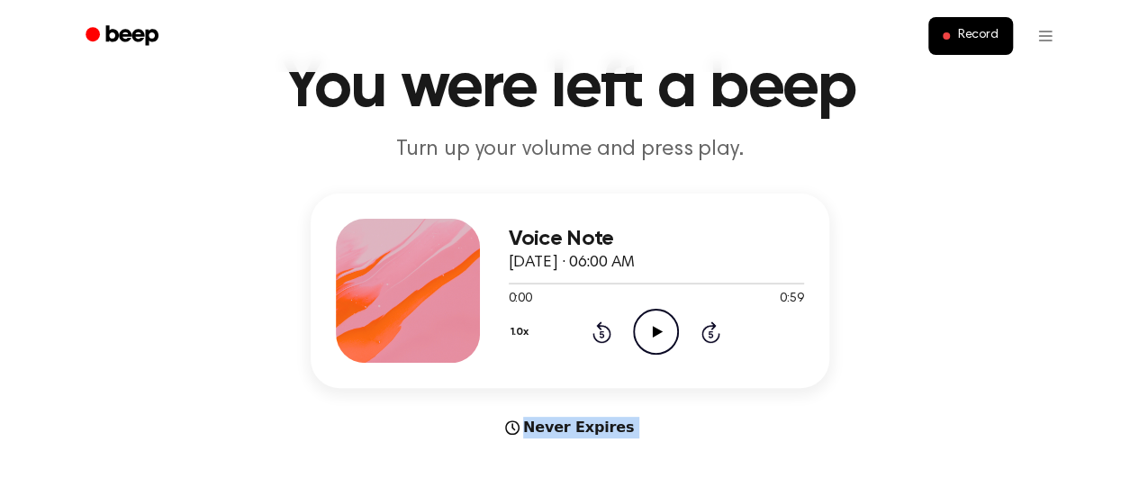
click at [594, 330] on icon "Rewind 5 seconds" at bounding box center [602, 332] width 20 height 23
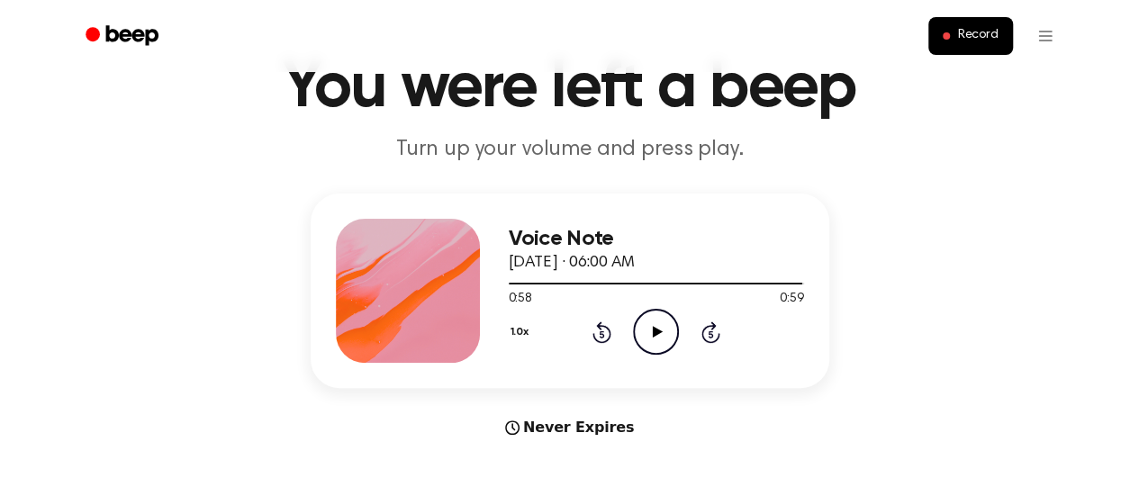
click at [655, 341] on icon "Play Audio" at bounding box center [656, 332] width 46 height 46
click at [654, 345] on icon "Play Audio" at bounding box center [656, 332] width 46 height 46
click at [654, 345] on icon "Pause Audio" at bounding box center [656, 332] width 46 height 46
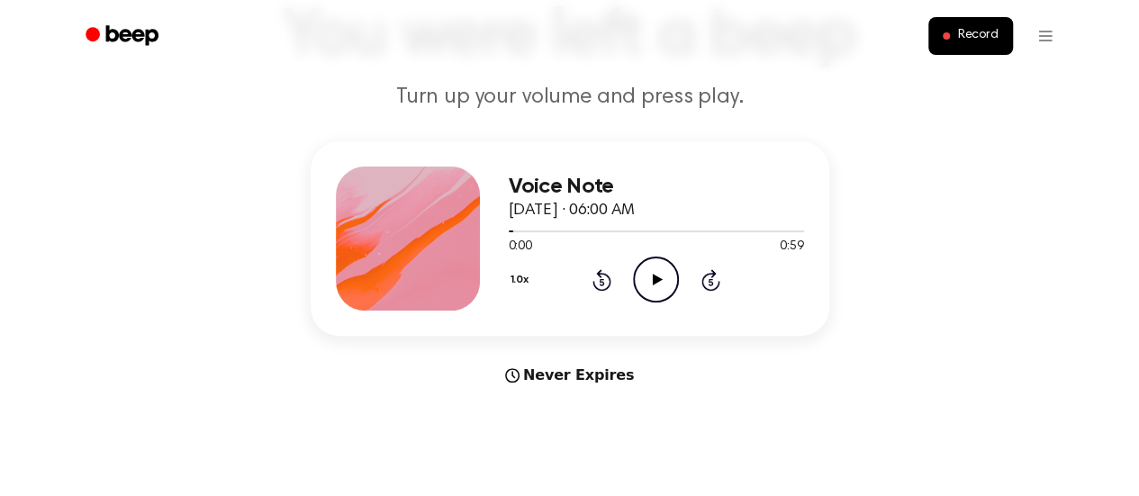
click at [657, 284] on icon "Play Audio" at bounding box center [656, 280] width 46 height 46
click at [657, 275] on icon at bounding box center [656, 280] width 8 height 12
